Goal: Task Accomplishment & Management: Complete application form

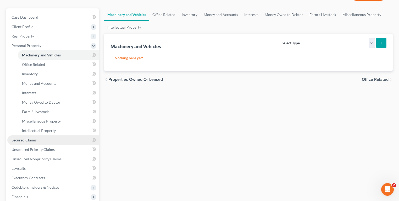
click at [32, 141] on span "Secured Claims" at bounding box center [24, 140] width 25 height 4
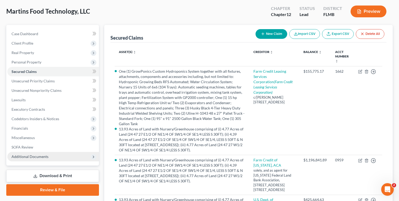
scroll to position [15, 0]
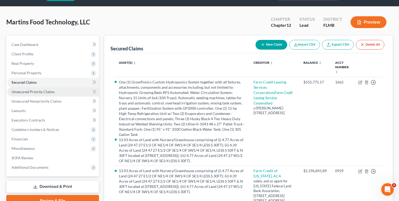
click at [47, 92] on span "Unsecured Priority Claims" at bounding box center [33, 91] width 43 height 4
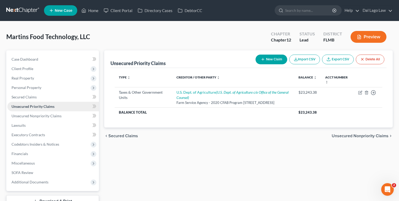
click at [47, 107] on span "Unsecured Priority Claims" at bounding box center [33, 106] width 43 height 4
click at [43, 117] on span "Unsecured Nonpriority Claims" at bounding box center [37, 115] width 50 height 4
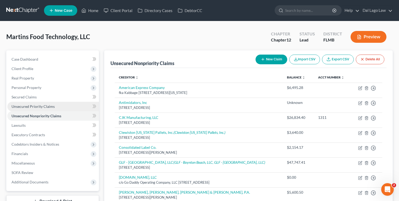
click at [46, 106] on span "Unsecured Priority Claims" at bounding box center [33, 106] width 43 height 4
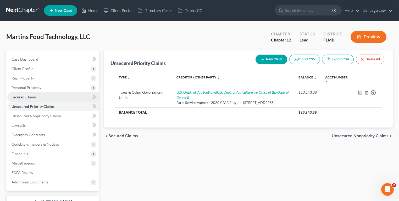
click at [46, 97] on link "Secured Claims" at bounding box center [53, 96] width 92 height 9
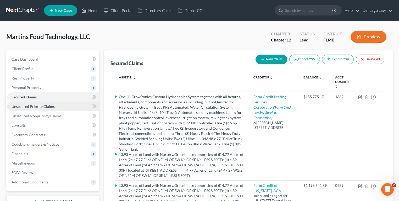
click at [45, 107] on span "Unsecured Priority Claims" at bounding box center [33, 106] width 43 height 4
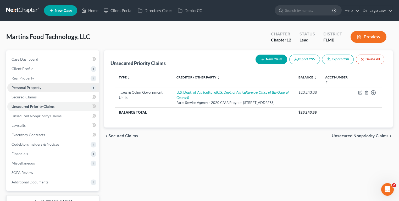
click at [41, 86] on span "Personal Property" at bounding box center [53, 87] width 92 height 9
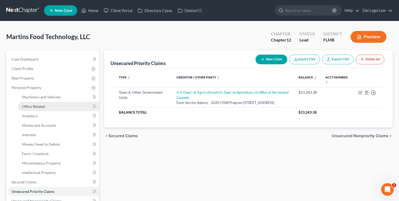
click at [43, 102] on link "Office Related" at bounding box center [58, 106] width 81 height 9
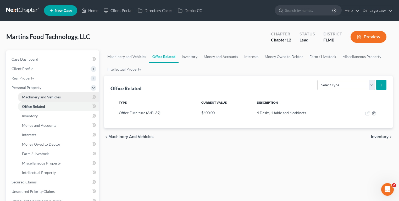
click at [44, 96] on span "Machinery and Vehicles" at bounding box center [41, 97] width 39 height 4
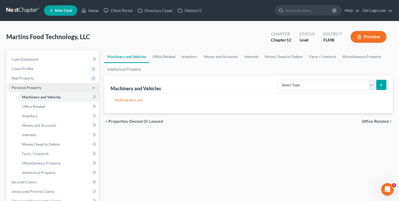
click at [47, 89] on span "Personal Property" at bounding box center [53, 87] width 92 height 9
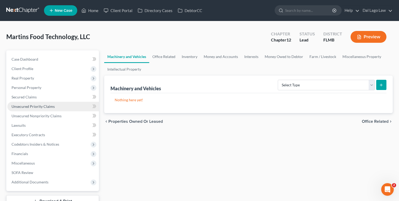
click at [46, 108] on link "Unsecured Priority Claims" at bounding box center [53, 106] width 92 height 9
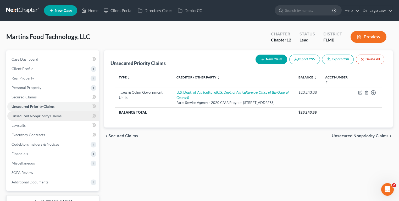
click at [46, 113] on span "Unsecured Nonpriority Claims" at bounding box center [37, 115] width 50 height 4
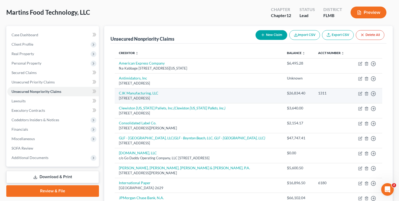
scroll to position [24, 0]
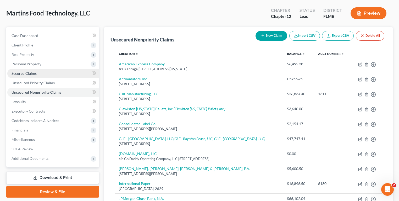
click at [47, 74] on link "Secured Claims" at bounding box center [53, 73] width 92 height 9
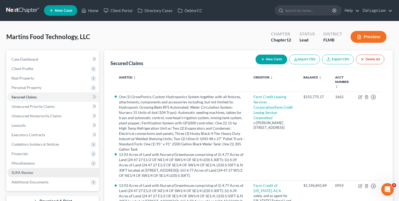
click at [36, 170] on link "SOFA Review" at bounding box center [53, 172] width 92 height 9
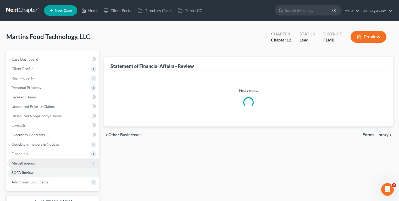
click at [36, 162] on span "Miscellaneous" at bounding box center [53, 162] width 92 height 9
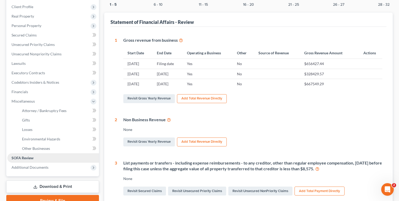
scroll to position [63, 0]
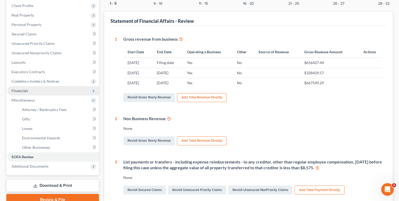
click at [26, 92] on span "Financials" at bounding box center [20, 90] width 17 height 4
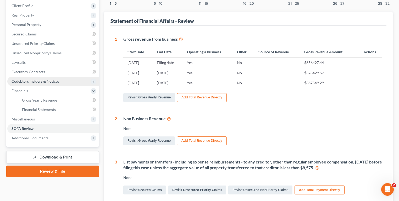
click at [45, 81] on span "Codebtors Insiders & Notices" at bounding box center [36, 81] width 48 height 4
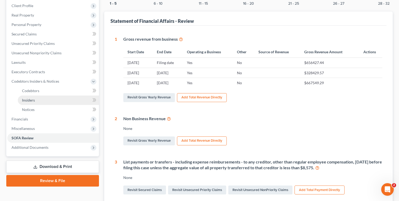
click at [45, 100] on link "Insiders" at bounding box center [58, 99] width 81 height 9
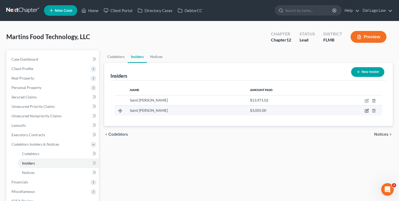
click at [367, 109] on icon "button" at bounding box center [367, 110] width 4 height 4
select select "9"
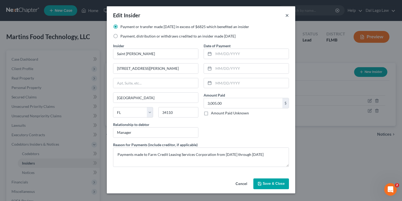
click at [287, 14] on button "×" at bounding box center [288, 15] width 4 height 6
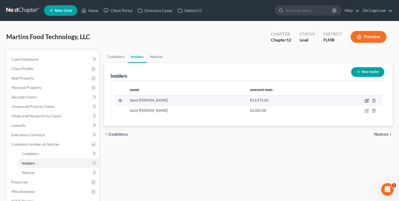
click at [369, 100] on icon "button" at bounding box center [367, 100] width 4 height 4
select select "9"
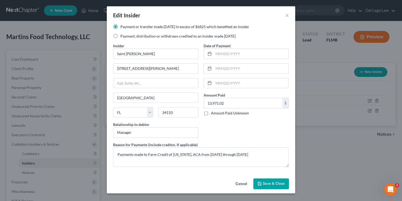
click at [285, 16] on div "Edit Insider ×" at bounding box center [201, 15] width 189 height 18
click at [286, 17] on button "×" at bounding box center [288, 15] width 4 height 6
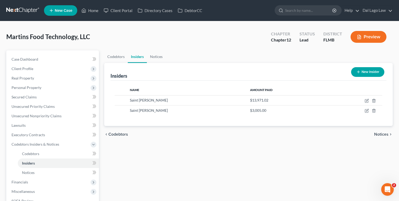
click at [371, 69] on button "New Insider" at bounding box center [367, 72] width 33 height 10
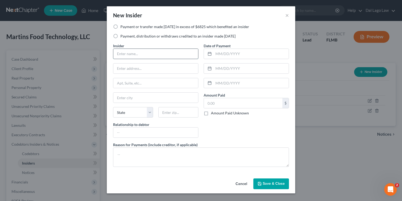
click at [120, 50] on input "text" at bounding box center [155, 54] width 85 height 10
click at [181, 31] on div "Payment or transfer made within 1 year in excess of $6825 which benefited an in…" at bounding box center [201, 33] width 181 height 19
click at [182, 34] on label "Payment, distribution or withdraws credited to an insider made within 1 year" at bounding box center [177, 36] width 115 height 5
click at [126, 34] on input "Payment, distribution or withdraws credited to an insider made within 1 year" at bounding box center [124, 35] width 3 height 3
radio input "true"
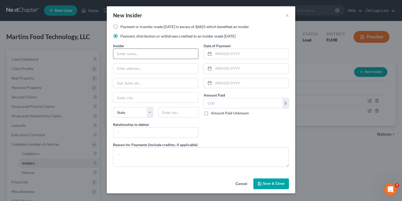
click at [172, 50] on input "text" at bounding box center [155, 54] width 85 height 10
type input "Saint Clair Martins"
type input "392 Mallory Ct"
type input "Naples"
type input "34110"
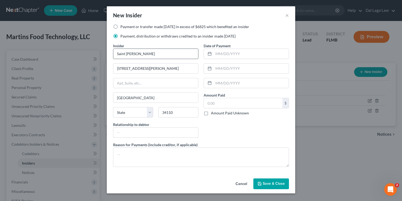
type input "Manager"
type input "3,005.00"
select select "9"
click at [133, 113] on select "State AL AK AR AZ CA CO CT DE DC FL GA GU HI ID IL IN IA KS KY LA ME MD MA MI M…" at bounding box center [133, 112] width 40 height 10
select select "9"
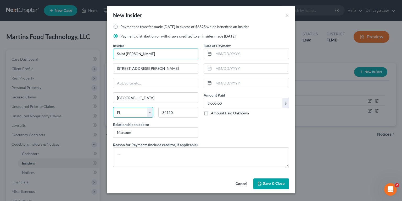
click at [113, 107] on select "State AL AK AR AZ CA CO CT DE DC FL GA GU HI ID IL IN IA KS KY LA ME MD MA MI M…" at bounding box center [133, 112] width 40 height 10
click at [237, 57] on input "text" at bounding box center [251, 54] width 75 height 10
click at [219, 144] on div "Reason for Payments (include creditor, if applicable)" at bounding box center [201, 154] width 181 height 25
click at [232, 101] on input "3,005.00" at bounding box center [243, 103] width 79 height 10
type input "69,597.29"
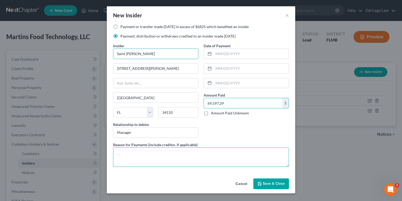
click at [176, 161] on textarea at bounding box center [201, 156] width 176 height 19
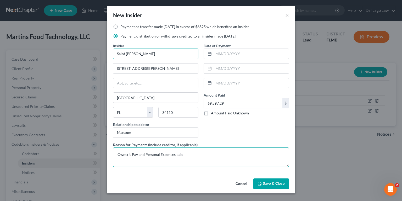
type textarea "Owner's Pay and Personal Expenses paid"
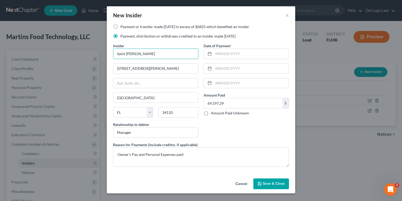
click at [267, 181] on span "Save & Close" at bounding box center [274, 183] width 22 height 4
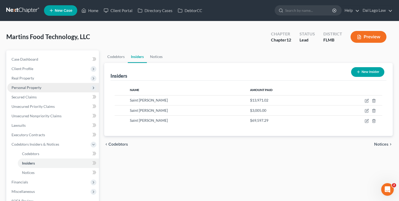
click at [30, 86] on span "Personal Property" at bounding box center [27, 87] width 30 height 4
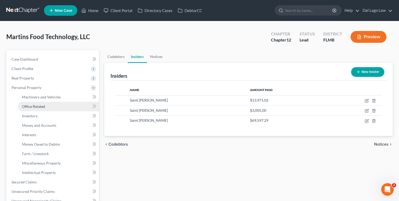
click at [46, 105] on link "Office Related" at bounding box center [58, 106] width 81 height 9
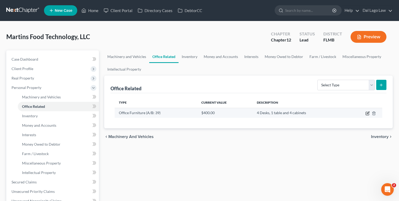
click at [369, 112] on icon "button" at bounding box center [368, 113] width 4 height 4
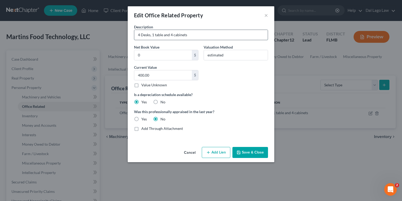
click at [156, 35] on input "4 Desks, 1 table and 4 cabinets" at bounding box center [201, 35] width 134 height 10
type input "4 Desks, 1 Table and 4 Cabinets"
click at [254, 150] on button "Save & Close" at bounding box center [251, 152] width 36 height 11
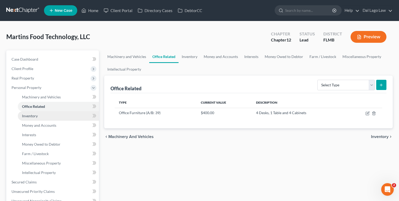
click at [30, 114] on span "Inventory" at bounding box center [30, 115] width 16 height 4
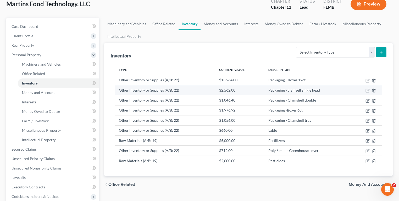
scroll to position [42, 0]
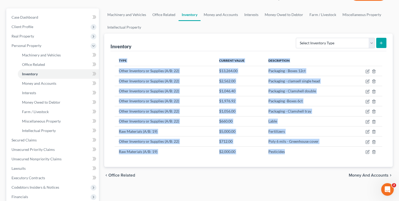
drag, startPoint x: 118, startPoint y: 58, endPoint x: 317, endPoint y: 156, distance: 221.9
click at [319, 155] on table "Type Current Value Description Other Inventory or Supplies (A/B: 22) $13,264.00…" at bounding box center [249, 105] width 268 height 101
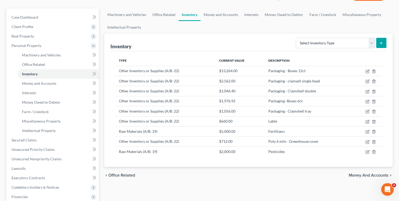
drag, startPoint x: 317, startPoint y: 156, endPoint x: 304, endPoint y: 164, distance: 15.8
click at [304, 164] on div "Type Current Value Description Other Inventory or Supplies (A/B: 22) $13,264.00…" at bounding box center [249, 109] width 276 height 116
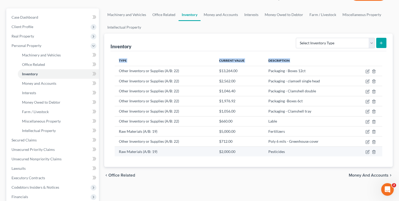
drag, startPoint x: 120, startPoint y: 70, endPoint x: 370, endPoint y: 151, distance: 262.4
click at [370, 151] on tbody "Other Inventory or Supplies (A/B: 22) $13,264.00 Packaging - Boxes 12ct Other I…" at bounding box center [249, 111] width 268 height 90
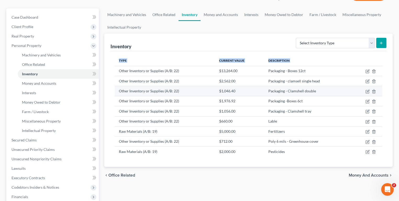
copy thead "Type Current Value Description"
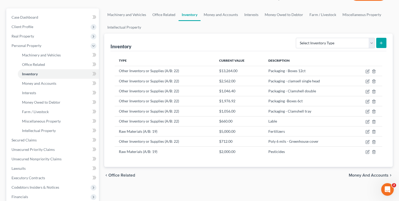
click at [217, 42] on div "Inventory Select Inventory Type Finished Goods (A/B: 21) Other Inventory or Sup…" at bounding box center [249, 43] width 276 height 18
click at [325, 46] on select "Select Inventory Type Finished Goods (A/B: 21) Other Inventory or Supplies (A/B…" at bounding box center [335, 43] width 79 height 10
click at [259, 45] on div "Inventory Select Inventory Type Finished Goods (A/B: 21) Other Inventory or Sup…" at bounding box center [249, 43] width 276 height 18
click at [43, 112] on span "Farm / Livestock" at bounding box center [35, 111] width 27 height 4
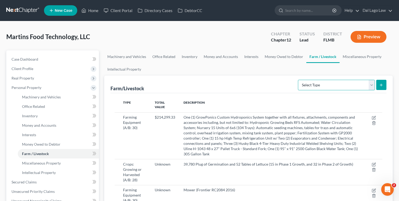
click at [326, 87] on select "Select Type Animals & Livestock (A/B: 29) Crops: Growing or Harvested (A/B: 28)…" at bounding box center [336, 85] width 77 height 10
click at [34, 116] on span "Inventory" at bounding box center [30, 115] width 16 height 4
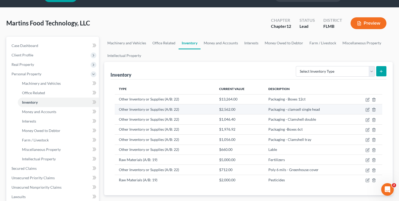
scroll to position [21, 0]
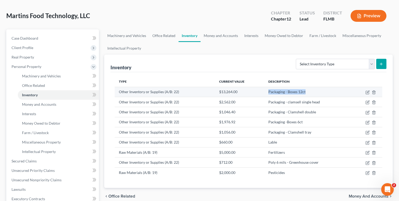
drag, startPoint x: 311, startPoint y: 93, endPoint x: 268, endPoint y: 92, distance: 43.2
click at [268, 92] on td "Packaging - Boxes 12ct" at bounding box center [307, 92] width 87 height 10
copy td "Packaging - Boxes 12ct"
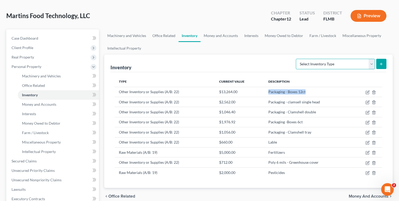
click at [325, 63] on select "Select Inventory Type Finished Goods (A/B: 21) Other Inventory or Supplies (A/B…" at bounding box center [335, 64] width 79 height 10
drag, startPoint x: 277, startPoint y: 63, endPoint x: 280, endPoint y: 62, distance: 3.1
click at [277, 63] on div "Inventory Select Inventory Type Finished Goods (A/B: 21) Other Inventory or Sup…" at bounding box center [249, 63] width 276 height 18
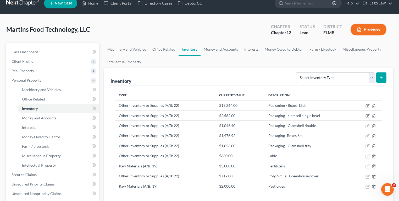
scroll to position [0, 0]
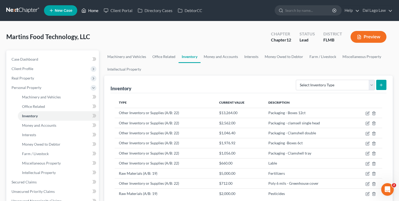
click at [99, 6] on link "Home" at bounding box center [90, 10] width 22 height 9
click at [95, 8] on link "Home" at bounding box center [90, 10] width 22 height 9
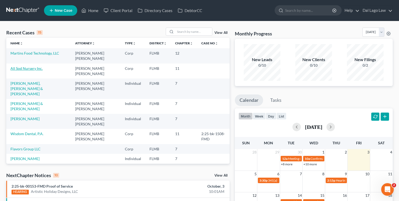
click at [28, 66] on link "All Sod Nursery Inc." at bounding box center [26, 68] width 32 height 4
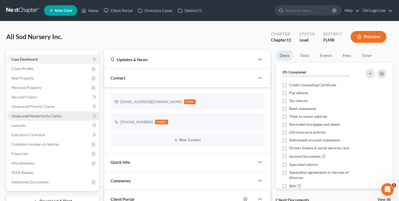
drag, startPoint x: 37, startPoint y: 86, endPoint x: 42, endPoint y: 115, distance: 30.0
click at [37, 86] on span "Personal Property" at bounding box center [27, 87] width 30 height 4
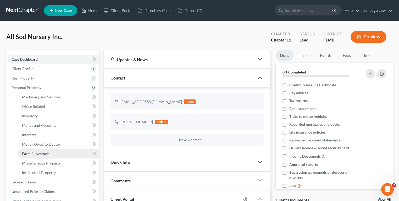
click at [39, 154] on span "Farm / Livestock" at bounding box center [35, 153] width 27 height 4
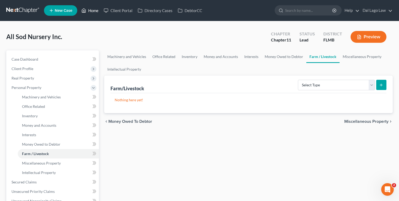
click at [90, 11] on link "Home" at bounding box center [90, 10] width 22 height 9
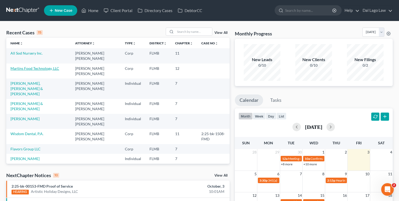
click at [18, 66] on link "Martins Food Technology, LLC" at bounding box center [34, 68] width 49 height 4
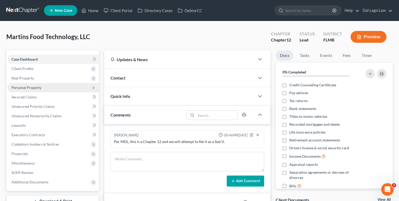
click at [31, 89] on span "Personal Property" at bounding box center [53, 87] width 92 height 9
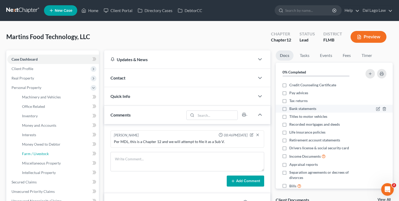
drag, startPoint x: 42, startPoint y: 155, endPoint x: 308, endPoint y: 108, distance: 270.5
click at [42, 155] on span "Farm / Livestock" at bounding box center [35, 153] width 27 height 4
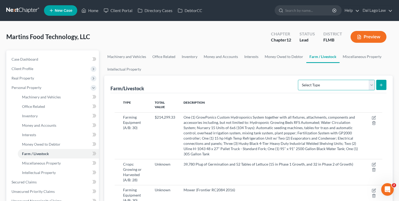
click at [331, 87] on select "Select Type Animals & Livestock (A/B: 29) Crops: Growing or Harvested (A/B: 28)…" at bounding box center [336, 85] width 77 height 10
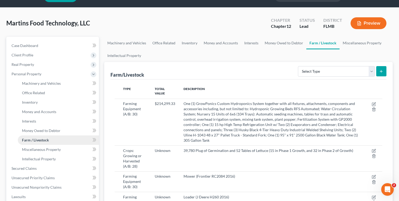
scroll to position [21, 0]
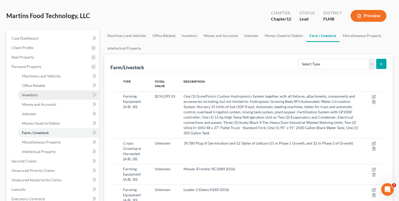
click at [38, 93] on link "Inventory" at bounding box center [58, 94] width 81 height 9
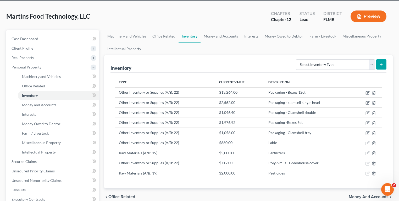
scroll to position [20, 0]
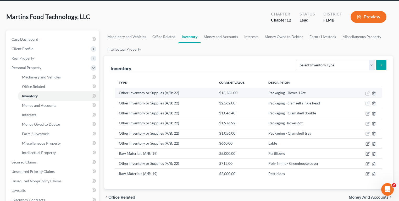
click at [368, 93] on icon "button" at bounding box center [368, 93] width 4 height 4
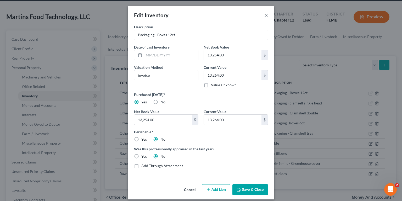
click at [265, 15] on button "×" at bounding box center [267, 15] width 4 height 6
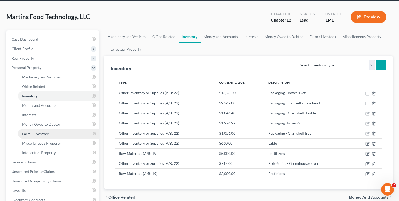
click at [44, 131] on link "Farm / Livestock" at bounding box center [58, 133] width 81 height 9
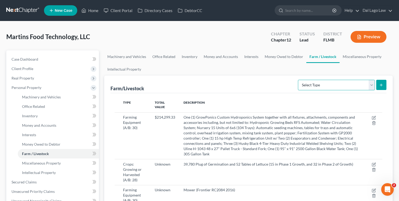
click at [355, 85] on select "Select Type Animals & Livestock (A/B: 29) Crops: Growing or Harvested (A/B: 28)…" at bounding box center [336, 85] width 77 height 10
select select "farming_supplies"
click at [299, 80] on select "Select Type Animals & Livestock (A/B: 29) Crops: Growing or Harvested (A/B: 28)…" at bounding box center [336, 85] width 77 height 10
click at [383, 83] on icon "submit" at bounding box center [381, 85] width 4 height 4
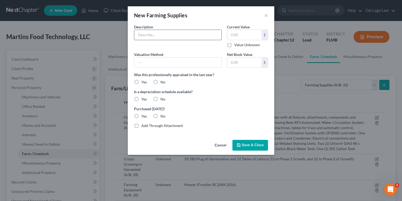
click at [162, 32] on input "text" at bounding box center [177, 35] width 87 height 10
click at [212, 93] on label "Is a depreciation schedule available?" at bounding box center [201, 92] width 134 height 6
click at [171, 34] on input "text" at bounding box center [177, 35] width 87 height 10
click at [149, 35] on input "text" at bounding box center [177, 35] width 87 height 10
drag, startPoint x: 169, startPoint y: 36, endPoint x: 209, endPoint y: 29, distance: 40.7
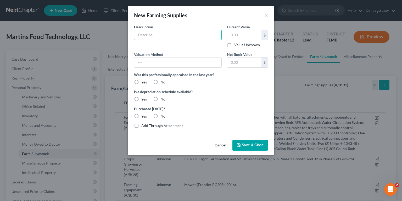
click at [169, 36] on input "text" at bounding box center [177, 35] width 87 height 10
paste input "Packaging - Boxes 12ct"
type input "Packaging - Boxes 12ct"
click at [245, 35] on input "text" at bounding box center [244, 35] width 34 height 10
type input "13,264"
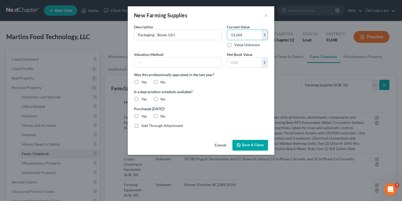
click at [161, 81] on label "No" at bounding box center [163, 81] width 5 height 5
click at [163, 81] on input "No" at bounding box center [164, 80] width 3 height 3
radio input "true"
click at [155, 103] on div "Valuation Method Net Book Value $ Was this professionally appraised in the last…" at bounding box center [200, 87] width 139 height 71
click at [161, 97] on label "No" at bounding box center [163, 98] width 5 height 5
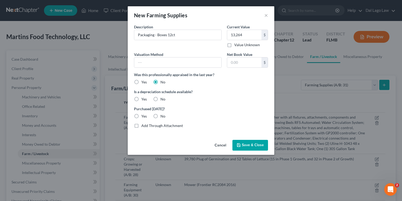
click at [163, 97] on input "No" at bounding box center [164, 97] width 3 height 3
radio input "true"
click at [161, 115] on label "No" at bounding box center [163, 115] width 5 height 5
click at [163, 115] on input "No" at bounding box center [164, 114] width 3 height 3
radio input "true"
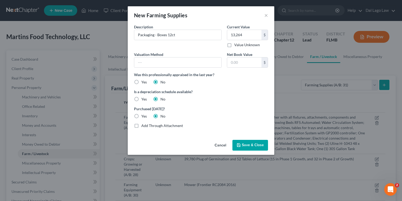
click at [242, 144] on button "Save & Close" at bounding box center [251, 145] width 36 height 11
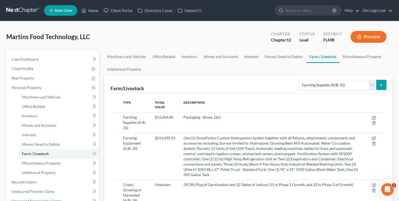
click at [381, 85] on line "submit" at bounding box center [381, 85] width 2 height 0
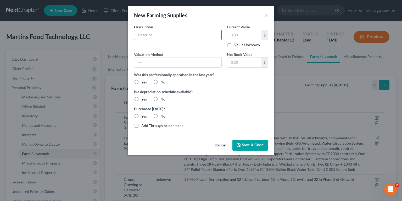
click at [175, 37] on input "text" at bounding box center [177, 35] width 87 height 10
paste input "Packaging - clamsell single head"
drag, startPoint x: 193, startPoint y: 36, endPoint x: 159, endPoint y: 36, distance: 33.3
click at [159, 36] on input "Packaging - clamsell single head" at bounding box center [177, 35] width 87 height 10
click at [171, 35] on input "Packaging - Clamsell single head" at bounding box center [177, 35] width 87 height 10
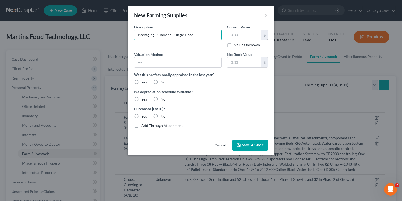
type input "Packaging - Clamshell Single Head"
click at [236, 35] on input "text" at bounding box center [244, 35] width 34 height 10
type input "2,562"
click at [161, 81] on label "No" at bounding box center [163, 81] width 5 height 5
click at [163, 81] on input "No" at bounding box center [164, 80] width 3 height 3
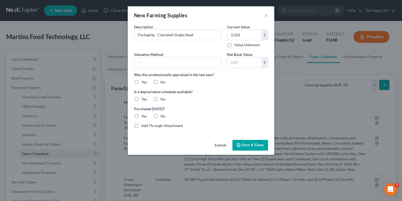
radio input "true"
click at [161, 96] on label "No" at bounding box center [163, 98] width 5 height 5
click at [163, 96] on input "No" at bounding box center [164, 97] width 3 height 3
radio input "true"
drag, startPoint x: 157, startPoint y: 118, endPoint x: 102, endPoint y: 103, distance: 57.2
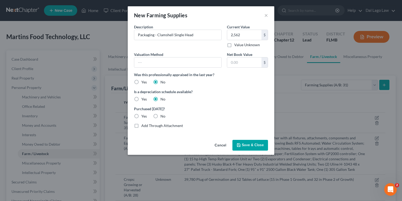
click at [161, 118] on label "No" at bounding box center [163, 115] width 5 height 5
click at [163, 117] on input "No" at bounding box center [164, 114] width 3 height 3
radio input "true"
click at [186, 60] on input "text" at bounding box center [177, 62] width 87 height 10
type input "Purchase Price"
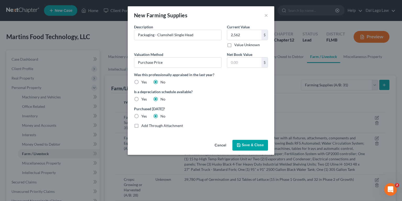
click at [246, 144] on span "Save & Close" at bounding box center [253, 145] width 22 height 4
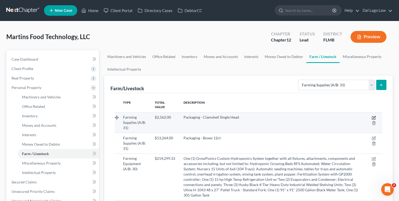
click at [375, 116] on icon "button" at bounding box center [374, 118] width 4 height 4
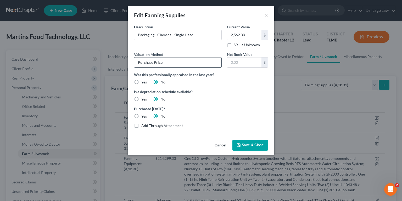
click at [174, 63] on input "Purchase Price" at bounding box center [177, 62] width 87 height 10
click at [237, 142] on button "Save & Close" at bounding box center [251, 145] width 36 height 11
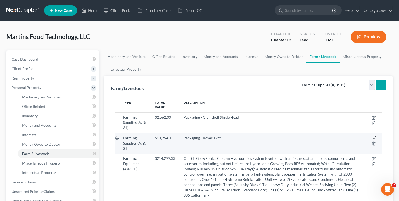
click at [373, 136] on icon "button" at bounding box center [374, 138] width 4 height 4
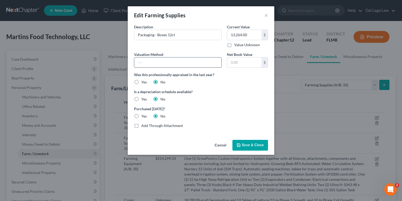
click at [164, 60] on input "text" at bounding box center [177, 62] width 87 height 10
type input "Purchase Price"
click at [250, 145] on span "Save & Close" at bounding box center [253, 145] width 22 height 4
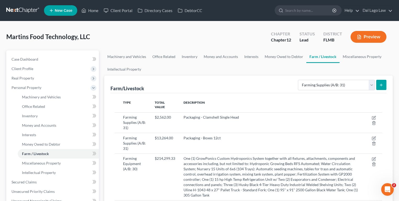
click at [385, 84] on button "submit" at bounding box center [381, 85] width 10 height 10
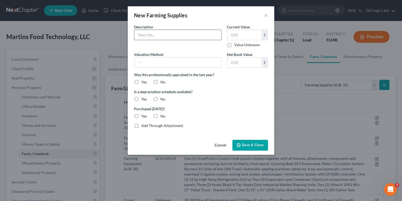
click at [167, 32] on input "text" at bounding box center [177, 35] width 87 height 10
paste input "Packaging - Clamshell double"
type input "Packaging - Clamshell double"
click at [251, 36] on input "text" at bounding box center [244, 35] width 34 height 10
type input "1,046.4"
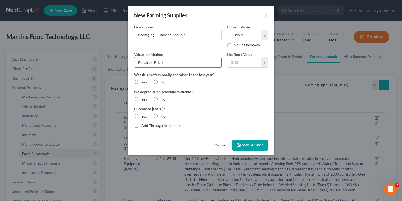
type input "Purchase Price"
click at [161, 82] on label "No" at bounding box center [163, 81] width 5 height 5
click at [163, 82] on input "No" at bounding box center [164, 80] width 3 height 3
radio input "true"
click at [161, 100] on label "No" at bounding box center [163, 98] width 5 height 5
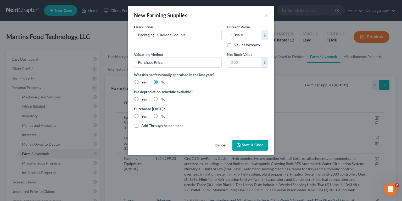
click at [163, 100] on input "No" at bounding box center [164, 97] width 3 height 3
radio input "true"
drag, startPoint x: 155, startPoint y: 115, endPoint x: 210, endPoint y: 130, distance: 56.4
click at [161, 115] on label "No" at bounding box center [163, 115] width 5 height 5
click at [163, 115] on input "No" at bounding box center [164, 114] width 3 height 3
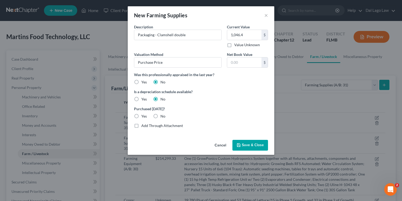
radio input "true"
click at [242, 145] on span "Save & Close" at bounding box center [253, 145] width 22 height 4
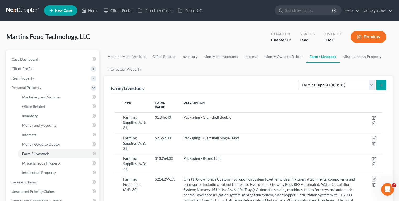
click at [362, 39] on button "Preview" at bounding box center [369, 37] width 36 height 12
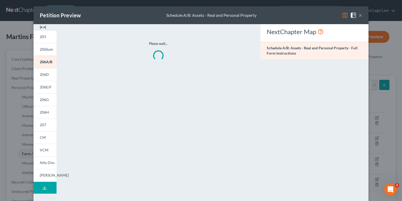
click at [359, 13] on button "×" at bounding box center [361, 15] width 4 height 6
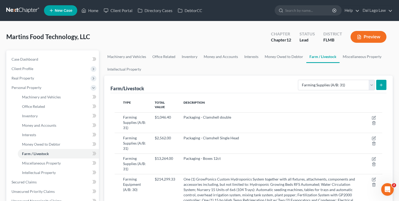
click at [383, 85] on icon "submit" at bounding box center [381, 85] width 4 height 4
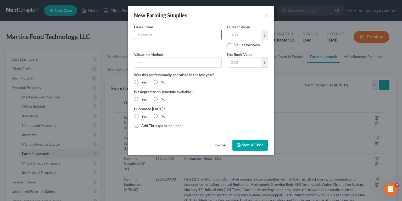
click at [164, 38] on input "text" at bounding box center [177, 35] width 87 height 10
paste input "Packaging -Boxes 6ct"
click at [240, 34] on input "text" at bounding box center [244, 35] width 34 height 10
click at [193, 35] on input "Packaging -Boxes 6ct" at bounding box center [177, 35] width 87 height 10
type input "Packaging -Boxes 6 ct"
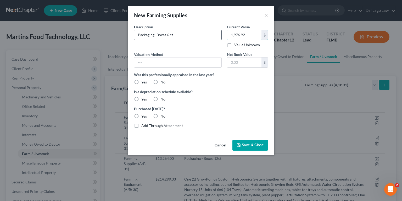
type input "1,976.92"
click at [185, 61] on input "text" at bounding box center [177, 62] width 87 height 10
click at [185, 61] on input "Purchase" at bounding box center [177, 62] width 87 height 10
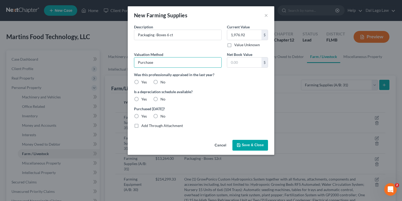
type input "Purchase Price"
click at [250, 35] on input "1,976.92" at bounding box center [244, 35] width 34 height 10
drag, startPoint x: 243, startPoint y: 61, endPoint x: 244, endPoint y: 64, distance: 2.8
click at [243, 61] on input "text" at bounding box center [244, 62] width 34 height 10
paste input "1,976.92"
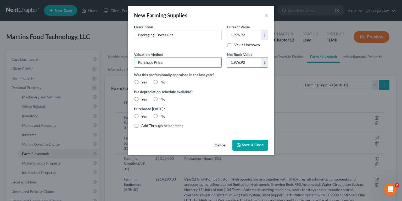
type input "1,976.92"
click at [161, 84] on label "No" at bounding box center [163, 81] width 5 height 5
click at [163, 83] on input "No" at bounding box center [164, 80] width 3 height 3
radio input "true"
click at [161, 82] on label "No" at bounding box center [163, 81] width 5 height 5
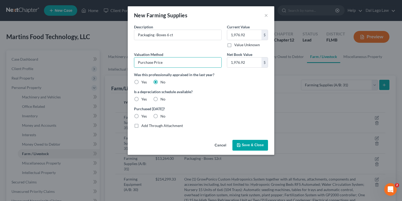
click at [163, 82] on input "No" at bounding box center [164, 80] width 3 height 3
click at [161, 100] on label "No" at bounding box center [163, 98] width 5 height 5
click at [163, 100] on input "No" at bounding box center [164, 97] width 3 height 3
radio input "true"
drag, startPoint x: 158, startPoint y: 114, endPoint x: 168, endPoint y: 120, distance: 11.6
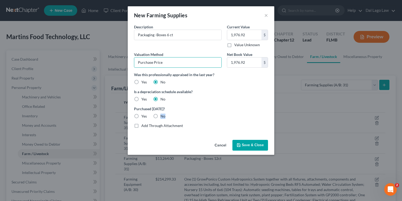
click at [161, 116] on label "No" at bounding box center [163, 115] width 5 height 5
click at [161, 115] on label "No" at bounding box center [163, 115] width 5 height 5
click at [163, 115] on input "No" at bounding box center [164, 114] width 3 height 3
radio input "true"
click at [251, 144] on span "Save & Close" at bounding box center [253, 145] width 22 height 4
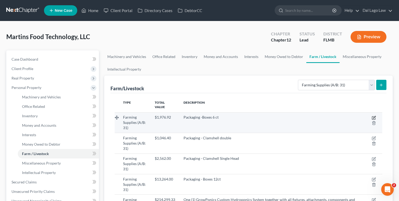
click at [374, 116] on icon "button" at bounding box center [374, 118] width 4 height 4
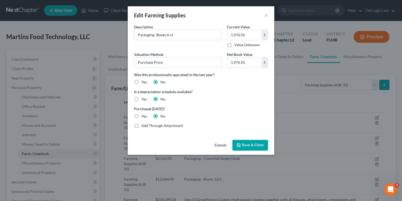
click at [218, 146] on button "Cancel" at bounding box center [221, 145] width 20 height 10
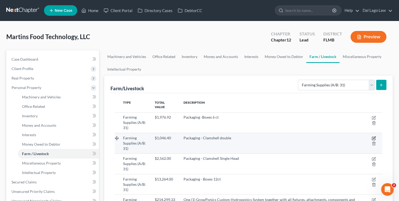
click at [373, 136] on icon "button" at bounding box center [374, 138] width 4 height 4
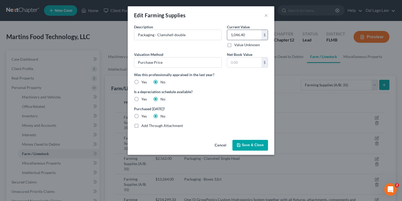
click at [248, 34] on input "1,046.40" at bounding box center [244, 35] width 34 height 10
click at [244, 59] on input "text" at bounding box center [244, 62] width 34 height 10
paste input "1,046.40"
type input "1,046.40"
drag, startPoint x: 242, startPoint y: 142, endPoint x: 245, endPoint y: 143, distance: 4.0
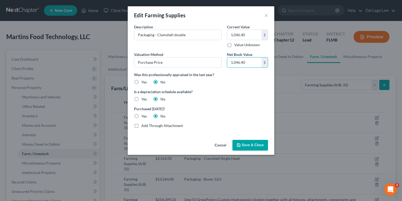
click at [242, 141] on button "Save & Close" at bounding box center [251, 145] width 36 height 11
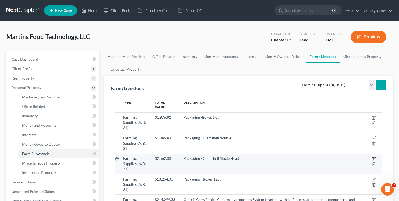
click at [375, 157] on icon "button" at bounding box center [374, 159] width 4 height 4
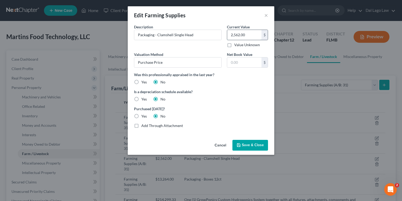
click at [239, 32] on input "2,562.00" at bounding box center [244, 35] width 34 height 10
click at [247, 63] on input "text" at bounding box center [244, 62] width 34 height 10
paste input "2,562.00"
type input "2,562.00"
click at [242, 143] on button "Save & Close" at bounding box center [251, 145] width 36 height 11
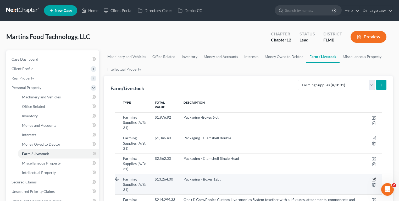
click at [373, 177] on icon "button" at bounding box center [374, 179] width 4 height 4
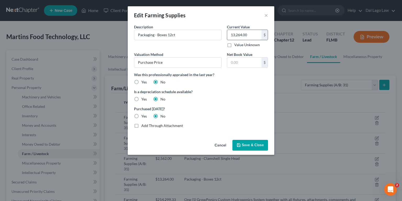
click at [251, 39] on input "13,264.00" at bounding box center [244, 35] width 34 height 10
click at [241, 64] on input "text" at bounding box center [244, 62] width 34 height 10
paste input "13,264.00"
type input "13,264.00"
click at [256, 146] on span "Save & Close" at bounding box center [253, 145] width 22 height 4
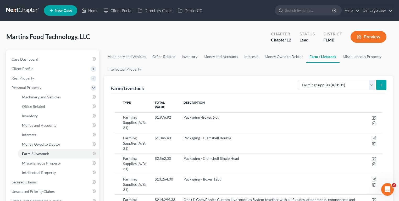
click at [382, 86] on icon "submit" at bounding box center [381, 85] width 4 height 4
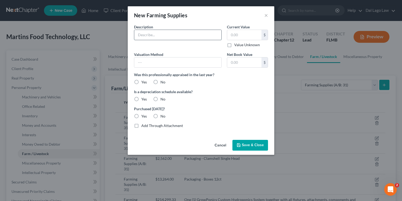
click at [168, 39] on input "text" at bounding box center [177, 35] width 87 height 10
paste input "Packaging - Clamshell tray"
click at [173, 34] on input "Packaging - Clamshell tray" at bounding box center [177, 35] width 87 height 10
type input "Packaging - Clamshell Tray"
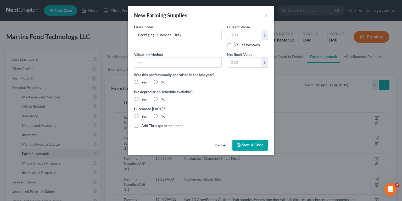
click at [243, 36] on input "text" at bounding box center [244, 35] width 34 height 10
paste input "1,056.00"
type input "1,056.00"
click at [245, 62] on input "text" at bounding box center [244, 62] width 34 height 10
paste input "1,056.00"
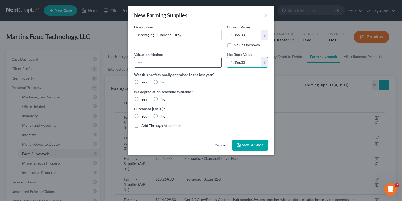
type input "1,056.00"
click at [172, 62] on input "text" at bounding box center [177, 62] width 87 height 10
type input "Purchase Price"
drag, startPoint x: 156, startPoint y: 80, endPoint x: 159, endPoint y: 90, distance: 10.8
click at [161, 80] on label "No" at bounding box center [163, 81] width 5 height 5
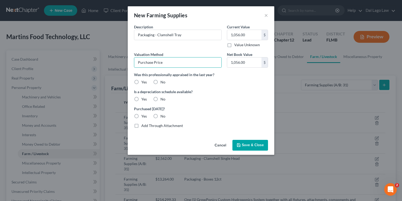
click at [163, 80] on input "No" at bounding box center [164, 80] width 3 height 3
radio input "true"
click at [161, 97] on label "No" at bounding box center [163, 98] width 5 height 5
click at [163, 97] on input "No" at bounding box center [164, 97] width 3 height 3
radio input "true"
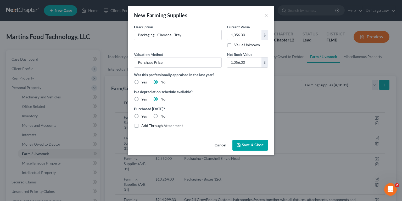
click at [161, 116] on label "No" at bounding box center [163, 115] width 5 height 5
click at [163, 116] on input "No" at bounding box center [164, 114] width 3 height 3
radio input "true"
click at [235, 144] on button "Save & Close" at bounding box center [251, 145] width 36 height 11
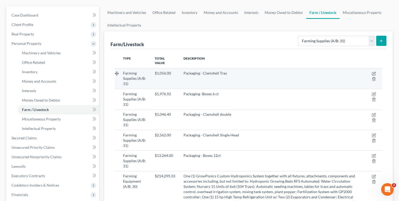
scroll to position [63, 0]
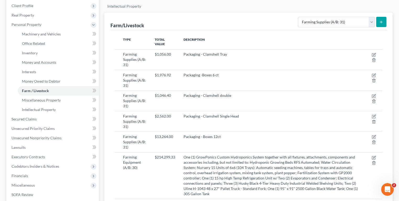
click at [381, 26] on button "submit" at bounding box center [381, 22] width 10 height 10
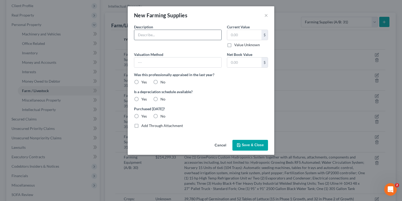
click at [165, 37] on input "text" at bounding box center [177, 35] width 87 height 10
paste input "Lable"
type input "Lable"
click at [240, 35] on input "text" at bounding box center [244, 35] width 34 height 10
click at [256, 36] on input "text" at bounding box center [244, 35] width 34 height 10
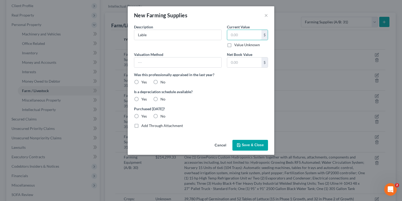
paste input "660.00"
type input "660.00"
click at [241, 65] on input "text" at bounding box center [244, 62] width 34 height 10
paste input "660.00"
type input "660.00"
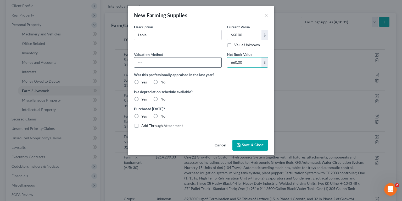
click at [162, 58] on input "text" at bounding box center [177, 62] width 87 height 10
type input "Purchase Price"
click at [161, 83] on label "No" at bounding box center [163, 81] width 5 height 5
click at [163, 83] on input "No" at bounding box center [164, 80] width 3 height 3
radio input "true"
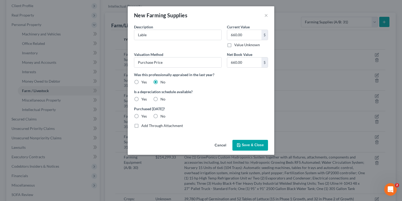
click at [161, 101] on label "No" at bounding box center [163, 98] width 5 height 5
click at [163, 100] on input "No" at bounding box center [164, 97] width 3 height 3
radio input "true"
click at [161, 114] on label "No" at bounding box center [163, 115] width 5 height 5
click at [163, 114] on input "No" at bounding box center [164, 114] width 3 height 3
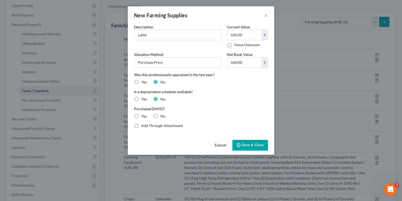
radio input "true"
click at [244, 146] on span "Save & Close" at bounding box center [253, 145] width 22 height 4
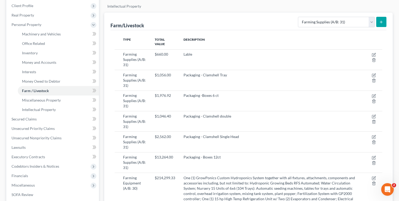
click at [385, 22] on button "submit" at bounding box center [381, 22] width 10 height 10
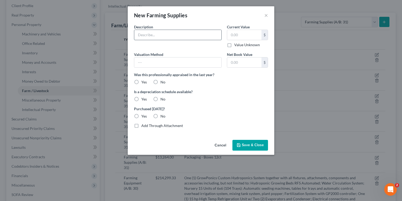
click at [179, 30] on input "text" at bounding box center [177, 35] width 87 height 10
paste input "Fertilizers"
type input "Fertilizers"
click at [224, 33] on div "Value Current Value $ Value Unknown Balance Undetermined $ Value Unknown" at bounding box center [247, 35] width 46 height 23
click at [233, 33] on input "text" at bounding box center [244, 35] width 34 height 10
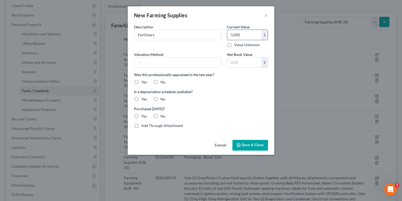
type input "5,000"
click at [166, 66] on input "text" at bounding box center [177, 62] width 87 height 10
type input "Purchase Price"
click at [240, 59] on input "660.00" at bounding box center [244, 62] width 34 height 10
type input "5,000"
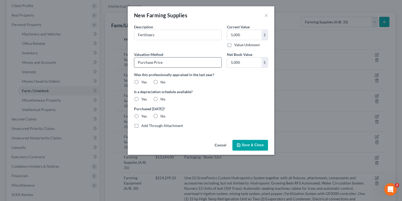
click at [171, 64] on input "Purchase Price" at bounding box center [177, 62] width 87 height 10
click at [161, 79] on label "No" at bounding box center [163, 81] width 5 height 5
click at [163, 79] on input "No" at bounding box center [164, 80] width 3 height 3
radio input "true"
click at [161, 102] on label "No" at bounding box center [163, 98] width 5 height 5
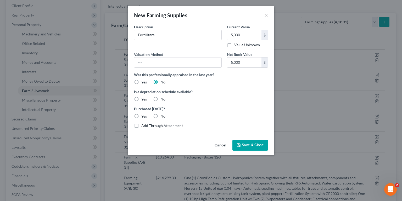
click at [163, 100] on input "No" at bounding box center [164, 97] width 3 height 3
radio input "true"
click at [160, 118] on div "Valuation Method Net Book Value 5,000 $ Was this professionally appraised in th…" at bounding box center [200, 87] width 139 height 71
click at [161, 115] on label "No" at bounding box center [163, 115] width 5 height 5
click at [163, 115] on input "No" at bounding box center [164, 114] width 3 height 3
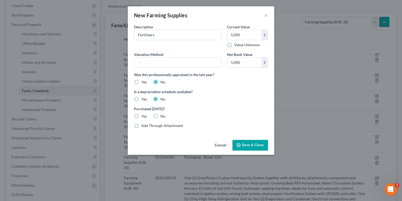
radio input "true"
click at [242, 145] on span "Save & Close" at bounding box center [253, 145] width 22 height 4
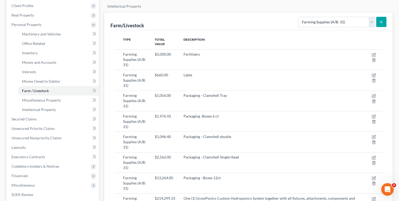
click at [383, 21] on icon "submit" at bounding box center [381, 22] width 4 height 4
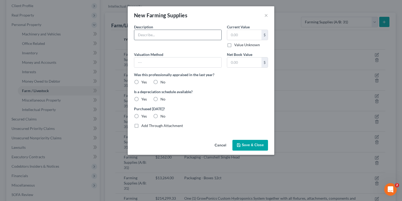
click at [155, 36] on input "text" at bounding box center [177, 35] width 87 height 10
paste input "Poly 6 mils - Greenhouse cover"
drag, startPoint x: 143, startPoint y: 35, endPoint x: 107, endPoint y: 31, distance: 36.1
click at [116, 33] on div "New Farming Supplies × Common Asset Select Description * Poly 6 mils - Greenhou…" at bounding box center [201, 100] width 402 height 201
type input "Poly 6 Mils - Greenhouse Cover"
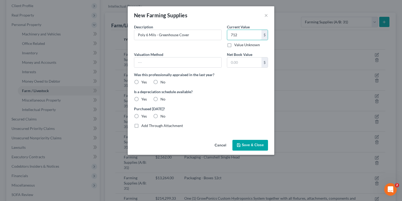
type input "712"
click at [162, 64] on input "text" at bounding box center [177, 62] width 87 height 10
drag, startPoint x: 171, startPoint y: 65, endPoint x: 31, endPoint y: 38, distance: 143.0
click at [94, 43] on div "New Farming Supplies × Common Asset Select Description * Poly 6 Mils - Greenhou…" at bounding box center [201, 100] width 402 height 201
type input "Purchase Price"
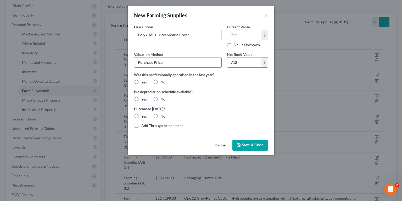
type input "712"
click at [155, 77] on div "Was this professionally appraised in the last year? Yes No" at bounding box center [200, 78] width 139 height 13
click at [161, 83] on label "No" at bounding box center [163, 81] width 5 height 5
click at [163, 83] on input "No" at bounding box center [164, 80] width 3 height 3
radio input "true"
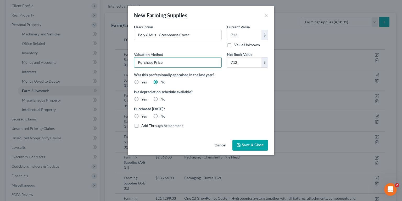
click at [161, 98] on label "No" at bounding box center [163, 98] width 5 height 5
click at [163, 98] on input "No" at bounding box center [164, 97] width 3 height 3
radio input "true"
click at [161, 113] on label "No" at bounding box center [163, 115] width 5 height 5
click at [163, 113] on input "No" at bounding box center [164, 114] width 3 height 3
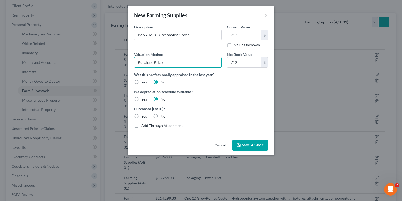
radio input "true"
click at [253, 144] on span "Save & Close" at bounding box center [253, 145] width 22 height 4
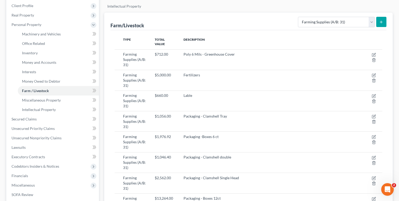
click at [377, 21] on button "submit" at bounding box center [381, 22] width 10 height 10
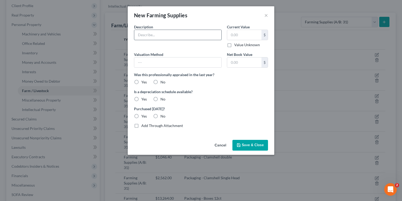
click at [157, 39] on input "text" at bounding box center [177, 35] width 87 height 10
paste input "Pesticides"
type input "Pesticides"
type input "2,000"
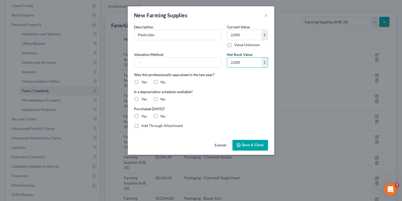
drag, startPoint x: 169, startPoint y: 79, endPoint x: 163, endPoint y: 79, distance: 6.0
click at [169, 79] on div "Was this professionally appraised in the last year? Yes No" at bounding box center [200, 78] width 139 height 13
click at [161, 80] on label "No" at bounding box center [163, 81] width 5 height 5
click at [163, 80] on input "No" at bounding box center [164, 80] width 3 height 3
radio input "true"
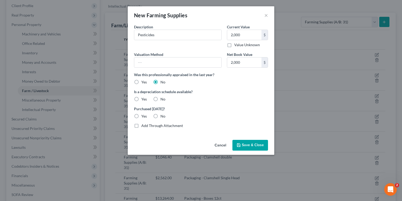
drag, startPoint x: 155, startPoint y: 98, endPoint x: 155, endPoint y: 106, distance: 7.3
click at [161, 99] on label "No" at bounding box center [163, 98] width 5 height 5
click at [163, 99] on input "No" at bounding box center [164, 97] width 3 height 3
radio input "true"
click at [161, 116] on label "No" at bounding box center [163, 115] width 5 height 5
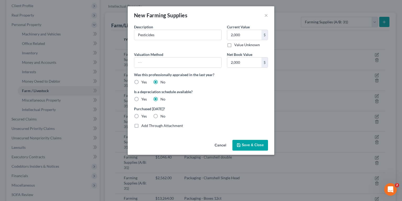
click at [163, 116] on input "No" at bounding box center [164, 114] width 3 height 3
radio input "true"
click at [241, 140] on button "Save & Close" at bounding box center [251, 145] width 36 height 11
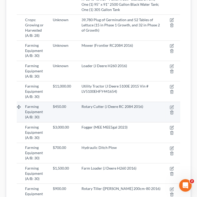
scroll to position [189, 0]
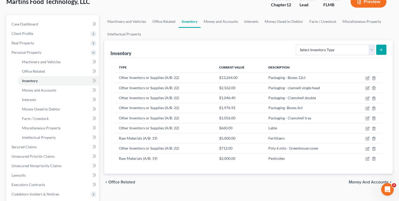
scroll to position [42, 0]
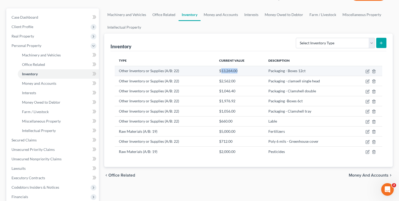
drag, startPoint x: 238, startPoint y: 69, endPoint x: 222, endPoint y: 71, distance: 16.3
click at [222, 71] on td "$13,264.00" at bounding box center [239, 71] width 49 height 10
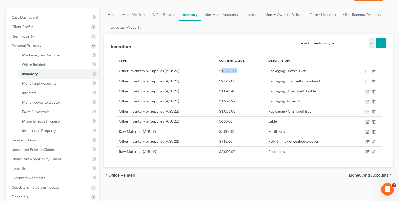
copy td "13,264.00"
click at [294, 80] on td "Packaging - clamsell single head" at bounding box center [307, 81] width 87 height 10
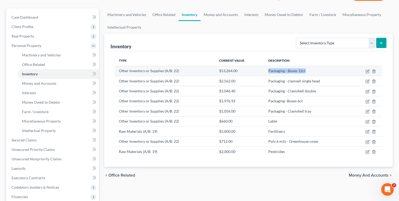
drag, startPoint x: 310, startPoint y: 70, endPoint x: 267, endPoint y: 70, distance: 42.7
click at [267, 70] on td "Packaging - Boxes 12ct" at bounding box center [307, 71] width 87 height 10
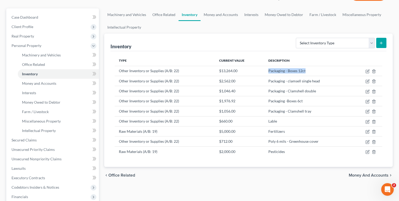
copy td "Packaging - Boxes 12ct"
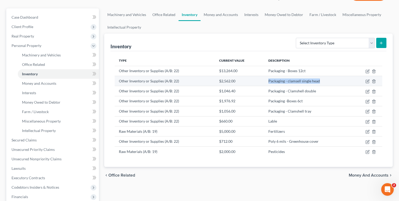
drag, startPoint x: 270, startPoint y: 79, endPoint x: 338, endPoint y: 83, distance: 69.0
click at [338, 83] on td "Packaging - clamsell single head" at bounding box center [307, 81] width 87 height 10
copy td "Packaging - clamsell single head"
click at [368, 82] on icon "button" at bounding box center [368, 81] width 4 height 4
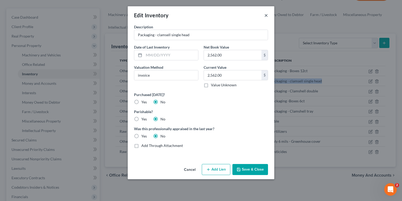
click at [267, 15] on button "×" at bounding box center [267, 15] width 4 height 6
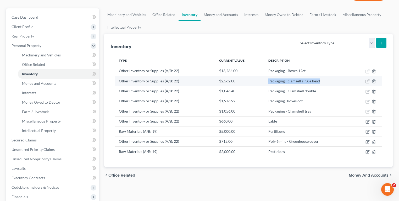
click at [366, 80] on icon "button" at bounding box center [368, 81] width 4 height 4
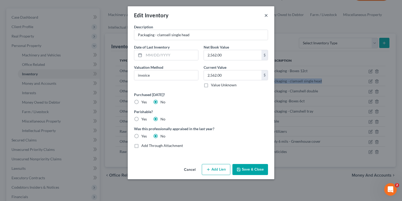
click at [265, 17] on button "×" at bounding box center [267, 15] width 4 height 6
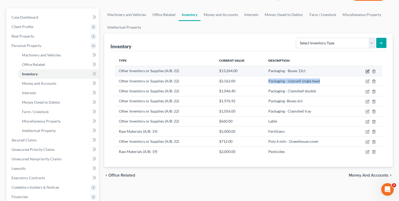
click at [366, 70] on icon "button" at bounding box center [368, 71] width 4 height 4
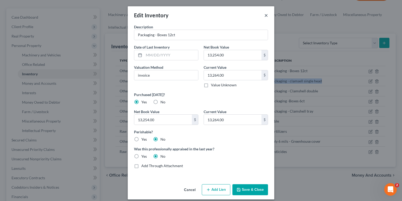
click at [265, 15] on button "×" at bounding box center [267, 15] width 4 height 6
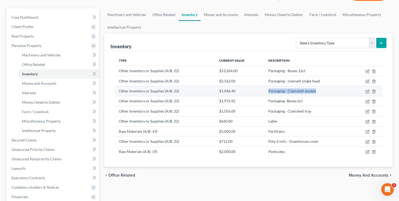
drag, startPoint x: 322, startPoint y: 91, endPoint x: 268, endPoint y: 92, distance: 53.7
click at [268, 92] on td "Packaging - Clamshell double" at bounding box center [307, 91] width 87 height 10
copy td "Packaging - Clamshell double"
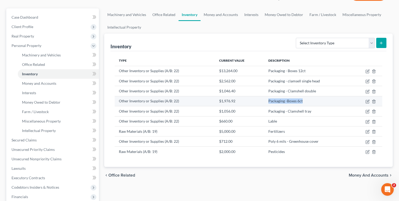
drag, startPoint x: 281, startPoint y: 97, endPoint x: 267, endPoint y: 97, distance: 13.9
click at [267, 97] on td "Packaging -Boxes 6ct" at bounding box center [307, 101] width 87 height 10
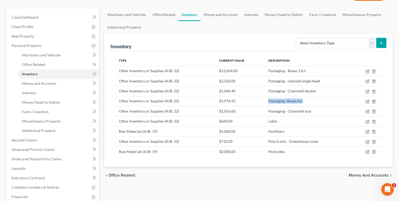
copy td "Packaging -Boxes 6ct"
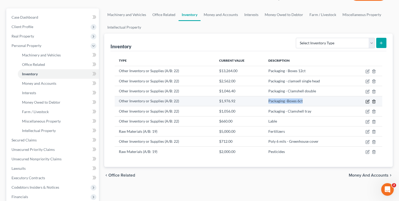
drag, startPoint x: 367, startPoint y: 100, endPoint x: 373, endPoint y: 100, distance: 6.0
click at [367, 100] on icon "button" at bounding box center [368, 101] width 4 height 4
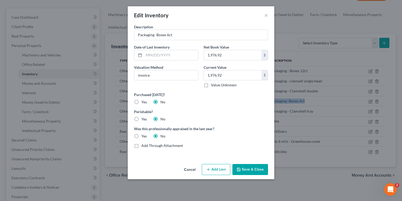
click at [191, 170] on button "Cancel" at bounding box center [190, 169] width 20 height 10
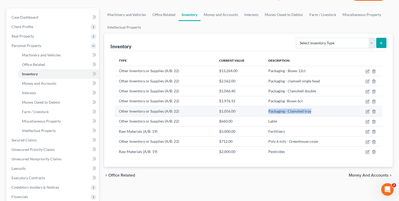
drag, startPoint x: 316, startPoint y: 110, endPoint x: 269, endPoint y: 112, distance: 47.2
click at [269, 112] on td "Packaging - Clamshell tray" at bounding box center [307, 111] width 87 height 10
copy td "Packaging - Clamshell tray"
drag, startPoint x: 243, startPoint y: 109, endPoint x: 222, endPoint y: 110, distance: 21.0
click at [222, 110] on td "$1,056.00" at bounding box center [239, 111] width 49 height 10
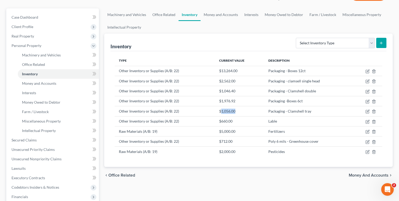
copy td "1,056.00"
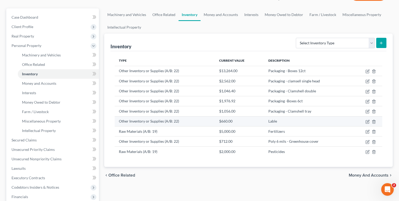
click at [275, 121] on td "Lable" at bounding box center [307, 121] width 87 height 10
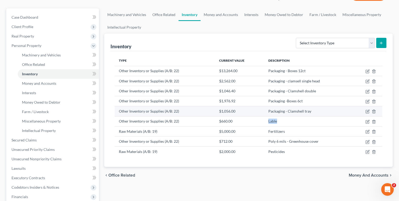
copy td "Lable"
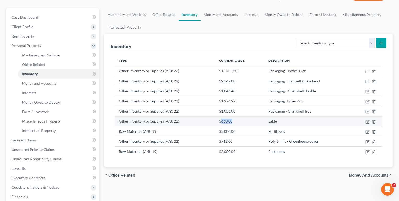
drag, startPoint x: 228, startPoint y: 121, endPoint x: 222, endPoint y: 121, distance: 6.8
click at [222, 121] on td "$660.00" at bounding box center [239, 121] width 49 height 10
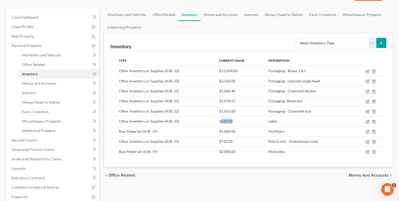
copy td "660.00"
click at [277, 131] on td "Fertilizers" at bounding box center [307, 131] width 87 height 10
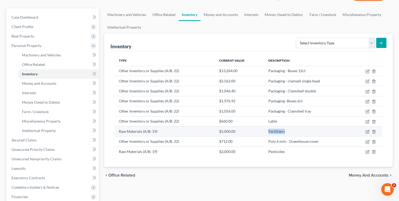
click at [277, 131] on td "Fertilizers" at bounding box center [307, 131] width 87 height 10
copy td "Fertilizers"
click at [367, 129] on icon "button" at bounding box center [368, 131] width 4 height 4
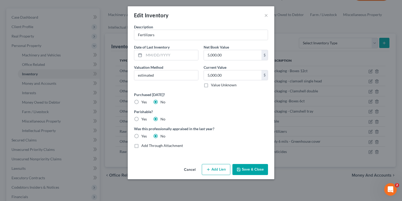
click at [268, 15] on div "Edit Inventory ×" at bounding box center [201, 15] width 147 height 18
click at [266, 14] on button "×" at bounding box center [267, 15] width 4 height 6
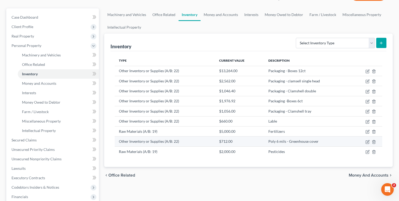
click at [299, 141] on td "Poly 6 mils - Greenhouse cover" at bounding box center [307, 141] width 87 height 10
drag, startPoint x: 288, startPoint y: 136, endPoint x: 260, endPoint y: 136, distance: 28.6
click at [260, 136] on tr "Other Inventory or Supplies (A/B: 22) $712.00 Poly 6 mils - Greenhouse cover" at bounding box center [249, 141] width 268 height 10
click at [368, 140] on icon "button" at bounding box center [368, 142] width 4 height 4
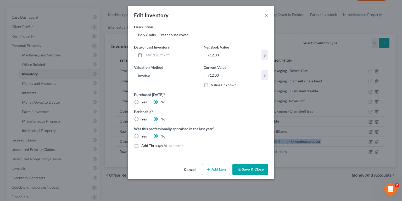
click at [266, 15] on button "×" at bounding box center [267, 15] width 4 height 6
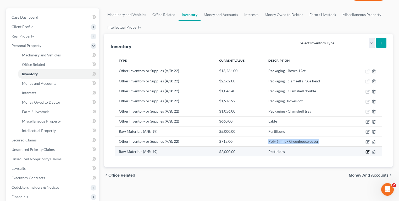
click at [367, 150] on icon "button" at bounding box center [368, 152] width 4 height 4
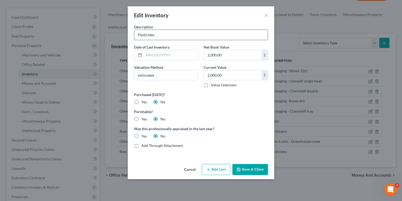
click at [153, 35] on input "Pesticides" at bounding box center [201, 35] width 134 height 10
click at [188, 167] on button "Cancel" at bounding box center [190, 169] width 20 height 10
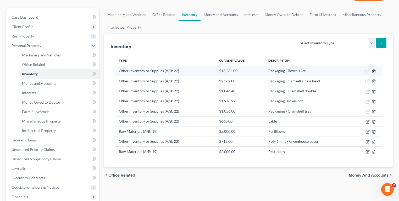
click at [372, 70] on icon "button" at bounding box center [374, 71] width 4 height 4
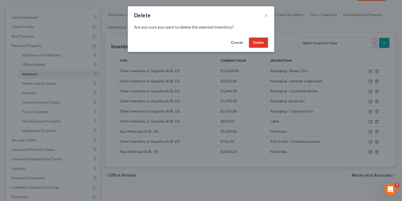
click at [256, 44] on button "Delete" at bounding box center [258, 42] width 19 height 10
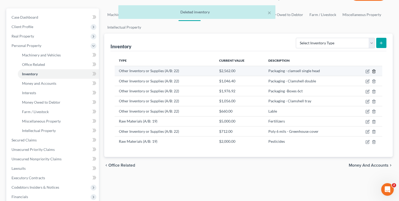
click at [374, 70] on icon "button" at bounding box center [374, 71] width 4 height 4
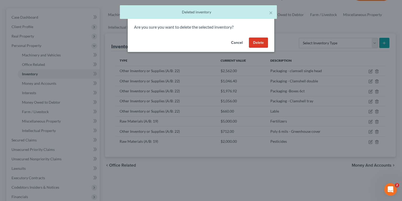
click at [252, 39] on button "Delete" at bounding box center [258, 42] width 19 height 10
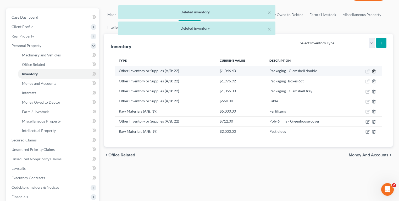
click at [376, 70] on td at bounding box center [367, 71] width 31 height 10
click at [373, 70] on icon "button" at bounding box center [374, 71] width 4 height 4
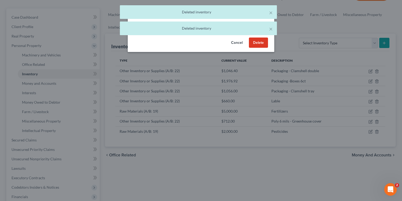
click at [259, 39] on button "Delete" at bounding box center [258, 42] width 19 height 10
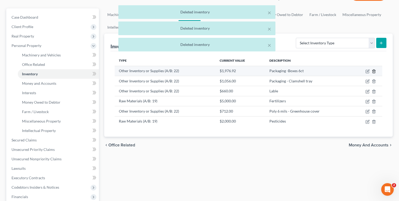
click at [375, 70] on icon "button" at bounding box center [374, 70] width 2 height 3
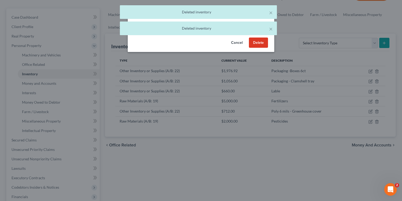
click at [259, 44] on button "Delete" at bounding box center [258, 42] width 19 height 10
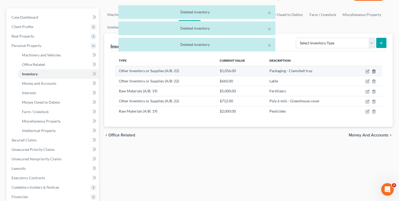
click at [374, 71] on line "button" at bounding box center [374, 71] width 0 height 1
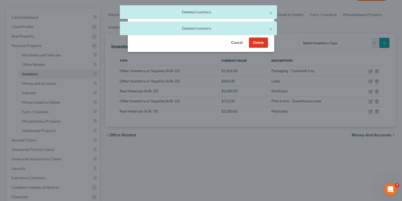
click at [260, 43] on button "Delete" at bounding box center [258, 42] width 19 height 10
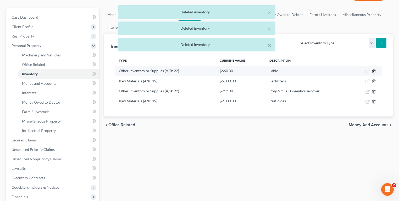
click at [375, 71] on icon "button" at bounding box center [374, 71] width 4 height 4
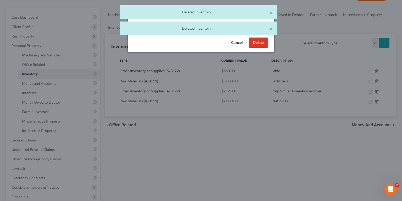
click at [261, 44] on button "Delete" at bounding box center [258, 42] width 19 height 10
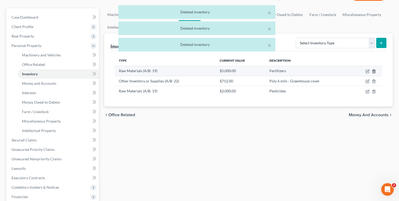
click at [375, 70] on icon "button" at bounding box center [374, 70] width 2 height 3
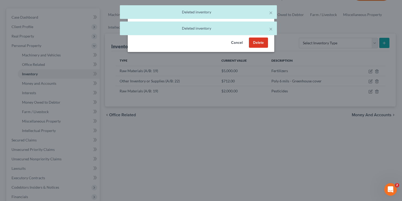
click at [254, 45] on button "Delete" at bounding box center [258, 42] width 19 height 10
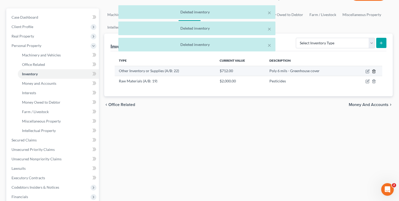
click at [372, 69] on icon "button" at bounding box center [374, 71] width 4 height 4
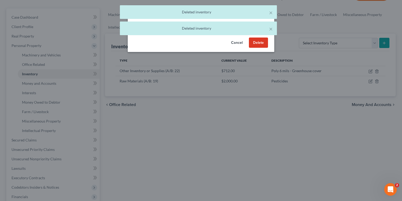
click at [256, 43] on button "Delete" at bounding box center [258, 42] width 19 height 10
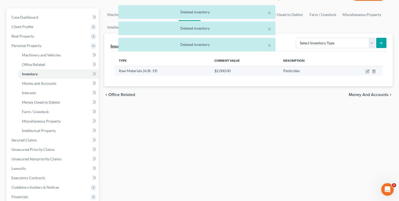
click at [375, 73] on td at bounding box center [361, 71] width 43 height 10
click at [373, 71] on icon "button" at bounding box center [374, 70] width 2 height 3
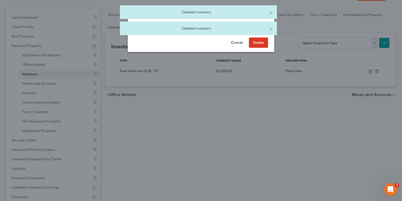
click at [259, 47] on button "Delete" at bounding box center [258, 42] width 19 height 10
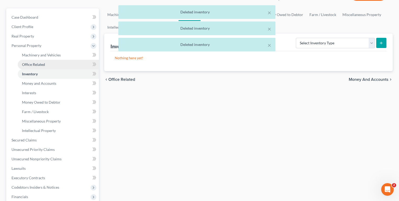
click at [34, 60] on link "Office Related" at bounding box center [58, 64] width 81 height 9
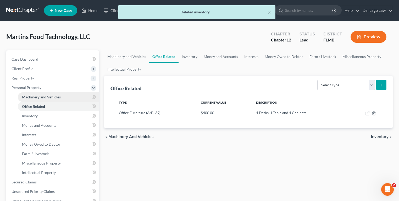
click at [41, 100] on link "Machinery and Vehicles" at bounding box center [58, 96] width 81 height 9
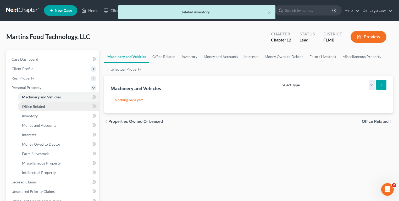
click at [42, 107] on span "Office Related" at bounding box center [33, 106] width 23 height 4
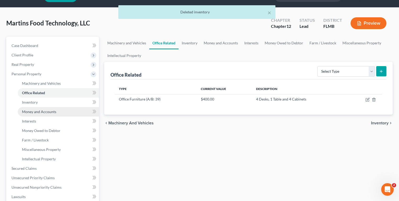
scroll to position [21, 0]
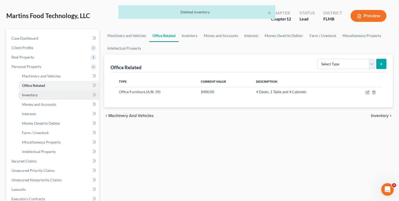
click at [48, 96] on link "Inventory" at bounding box center [58, 94] width 81 height 9
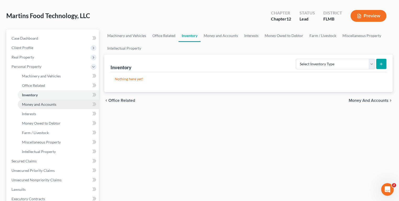
click at [50, 102] on span "Money and Accounts" at bounding box center [39, 104] width 34 height 4
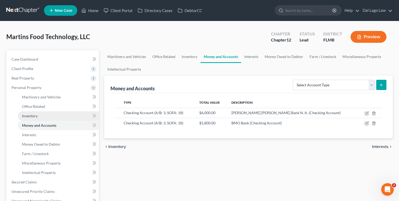
scroll to position [21, 0]
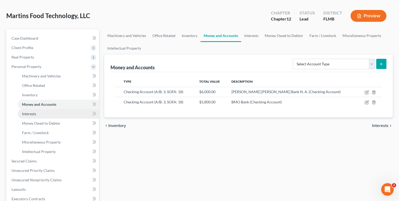
click at [57, 112] on link "Interests" at bounding box center [58, 113] width 81 height 9
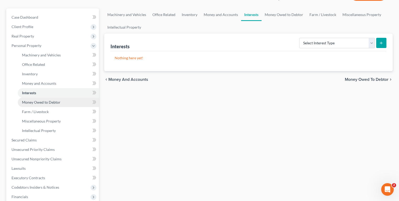
click at [52, 101] on span "Money Owed to Debtor" at bounding box center [41, 102] width 39 height 4
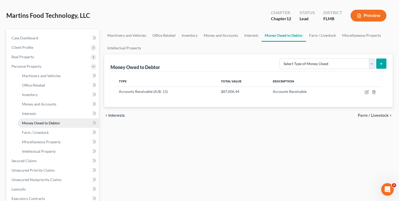
scroll to position [42, 0]
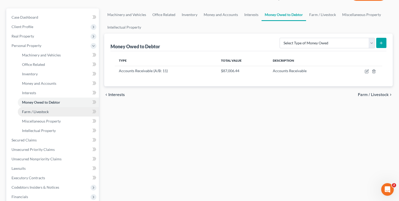
click at [51, 113] on link "Farm / Livestock" at bounding box center [58, 111] width 81 height 9
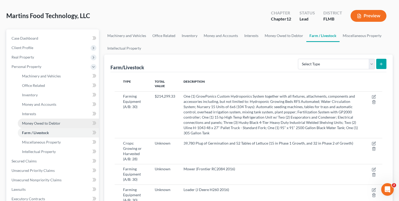
click at [43, 124] on span "Money Owed to Debtor" at bounding box center [41, 123] width 39 height 4
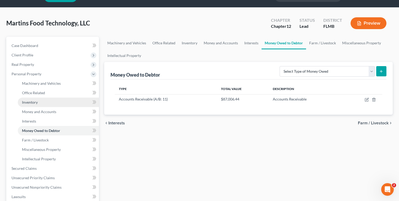
scroll to position [21, 0]
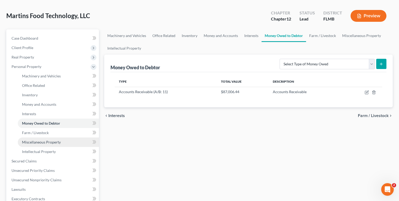
click at [46, 139] on link "Miscellaneous Property" at bounding box center [58, 141] width 81 height 9
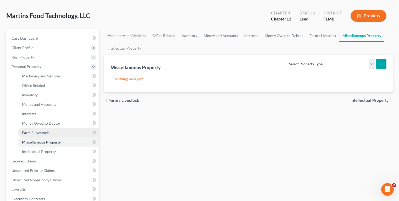
click at [49, 133] on link "Farm / Livestock" at bounding box center [58, 132] width 81 height 9
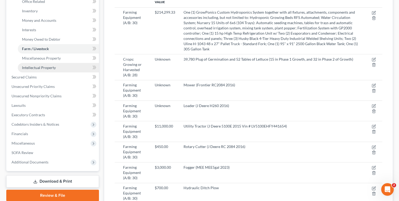
click at [46, 67] on span "Intellectual Property" at bounding box center [39, 67] width 34 height 4
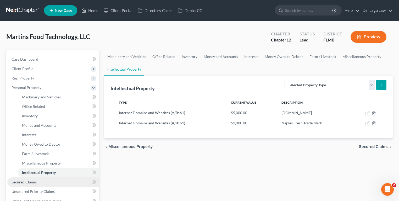
click at [54, 177] on link "Secured Claims" at bounding box center [53, 181] width 92 height 9
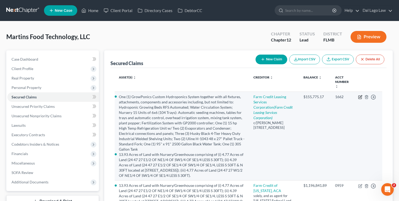
click at [361, 97] on icon "button" at bounding box center [360, 97] width 4 height 4
select select "24"
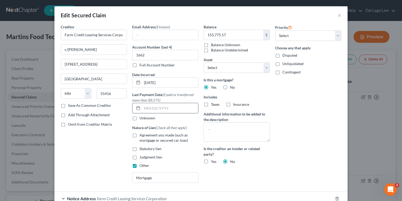
scroll to position [32, 0]
select select "2857925"
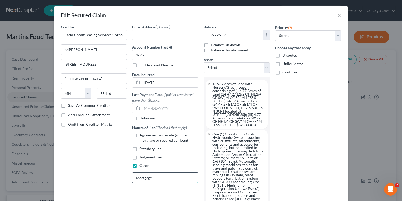
drag, startPoint x: 159, startPoint y: 179, endPoint x: 131, endPoint y: 177, distance: 27.9
click at [133, 177] on input "Mortgage" at bounding box center [166, 177] width 66 height 10
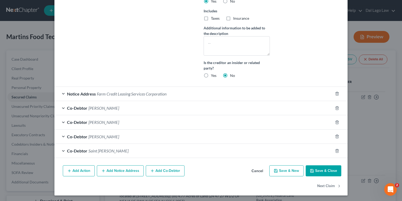
type input "Security Interest; Mortgage"
click at [320, 172] on button "Save & Close" at bounding box center [324, 170] width 36 height 11
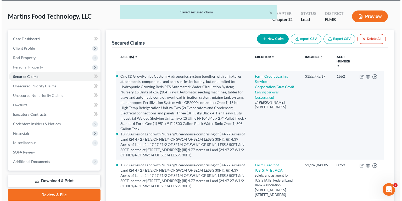
scroll to position [63, 0]
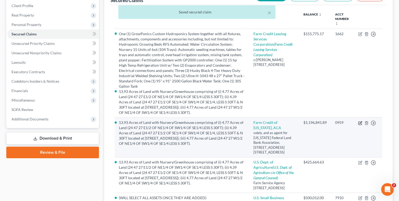
click at [358, 121] on icon "button" at bounding box center [360, 123] width 4 height 4
select select "9"
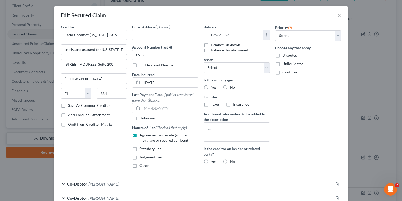
click at [141, 167] on span "Other" at bounding box center [145, 165] width 10 height 4
click at [142, 166] on input "Other" at bounding box center [143, 164] width 3 height 3
checkbox input "true"
click at [156, 180] on input "text" at bounding box center [166, 177] width 66 height 10
type input "Security Interest"
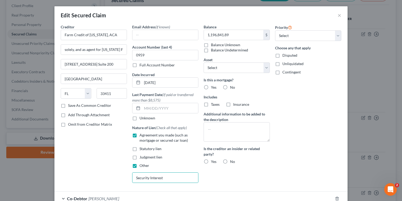
click at [165, 138] on span "Agreement you made (such as mortgage or secured car loan)" at bounding box center [164, 138] width 48 height 10
click at [145, 136] on input "Agreement you made (such as mortgage or secured car loan)" at bounding box center [143, 133] width 3 height 3
checkbox input "false"
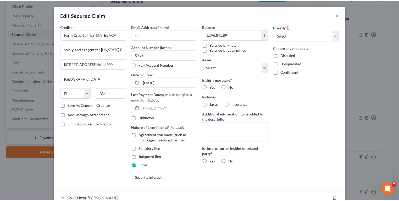
scroll to position [90, 0]
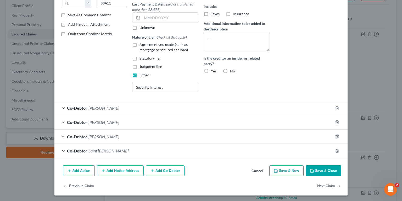
click at [324, 168] on button "Save & Close" at bounding box center [324, 170] width 36 height 11
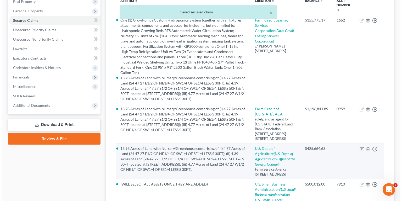
scroll to position [84, 0]
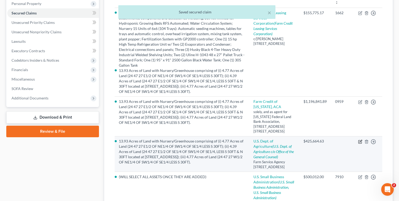
click at [360, 140] on icon "button" at bounding box center [360, 141] width 4 height 4
select select "9"
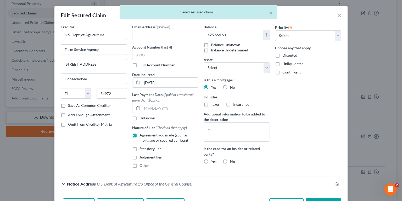
click at [142, 166] on span "Other" at bounding box center [145, 165] width 10 height 4
click at [142, 166] on input "Other" at bounding box center [143, 164] width 3 height 3
checkbox input "true"
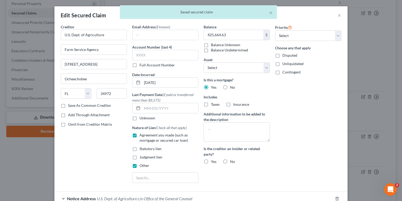
click at [150, 131] on div "Nature of Lien (Check all that apply) Agreement you made (such as mortgage or s…" at bounding box center [165, 146] width 66 height 43
click at [149, 135] on span "Agreement you made (such as mortgage or secured car loan)" at bounding box center [164, 138] width 48 height 10
click at [145, 135] on input "Agreement you made (such as mortgage or secured car loan)" at bounding box center [143, 133] width 3 height 3
checkbox input "false"
click at [155, 172] on div at bounding box center [165, 177] width 66 height 10
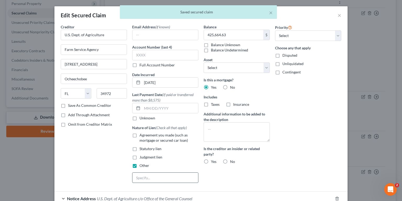
click at [153, 177] on input "text" at bounding box center [166, 177] width 66 height 10
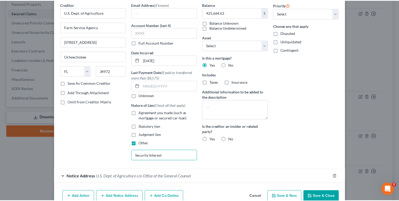
scroll to position [48, 0]
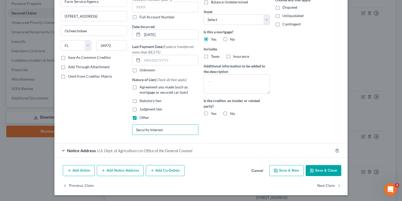
type input "Security Interest"
drag, startPoint x: 316, startPoint y: 171, endPoint x: 322, endPoint y: 172, distance: 5.9
click at [318, 172] on button "Save & Close" at bounding box center [324, 170] width 36 height 11
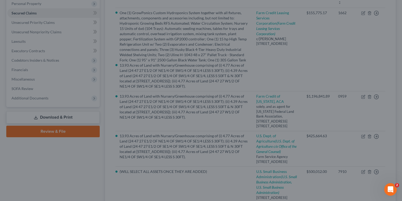
select select "8"
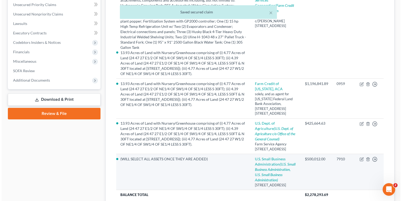
scroll to position [126, 0]
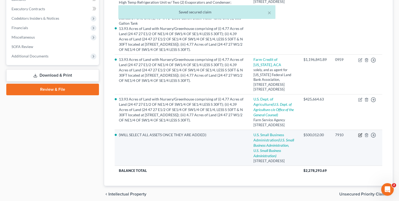
click at [359, 137] on icon "button" at bounding box center [360, 135] width 4 height 4
select select "9"
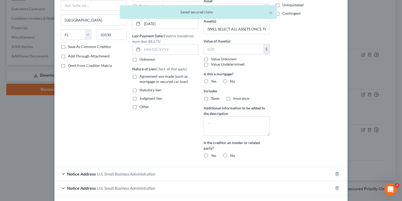
scroll to position [63, 0]
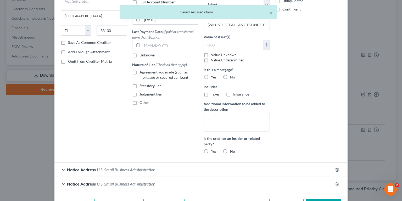
click at [140, 104] on span "Other" at bounding box center [145, 102] width 10 height 4
click at [142, 103] on input "Other" at bounding box center [143, 101] width 3 height 3
checkbox input "true"
click at [149, 117] on input "text" at bounding box center [166, 114] width 66 height 10
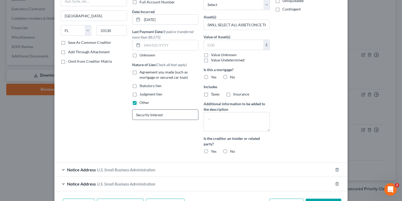
scroll to position [0, 0]
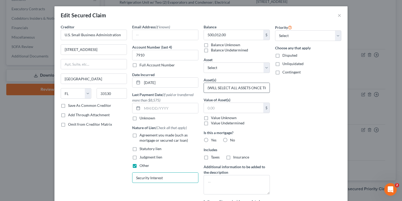
type input "Security Interest"
click at [232, 89] on input "(WILL SELECT ALL ASSETS ONCE THEY ARE ADDED)" at bounding box center [237, 88] width 66 height 10
click at [227, 90] on input "text" at bounding box center [237, 88] width 66 height 10
click at [237, 89] on input "text" at bounding box center [237, 88] width 66 height 10
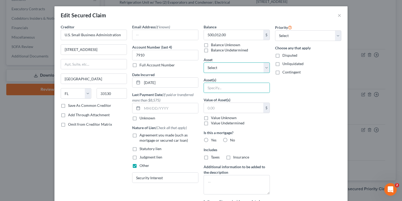
click at [232, 67] on select "Select Other Multiple Assets 4 Desks, 1 Table and 4 Cabinets - $400.0 www.naple…" at bounding box center [237, 67] width 66 height 10
select select "1"
click at [204, 62] on select "Select Other Multiple Assets 4 Desks, 1 Table and 4 Cabinets - $400.0 www.naple…" at bounding box center [237, 67] width 66 height 10
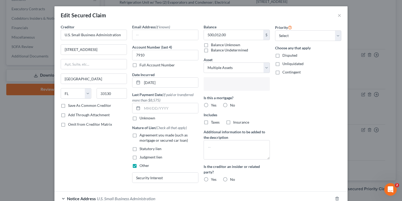
click at [228, 84] on input "text" at bounding box center [236, 84] width 59 height 8
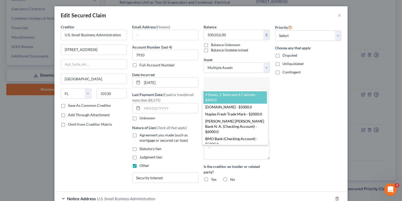
select select "2856462"
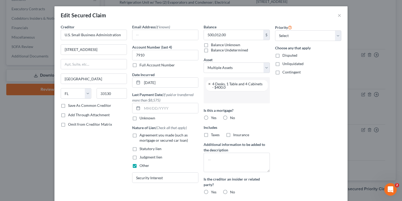
click at [232, 100] on input "text" at bounding box center [236, 97] width 59 height 8
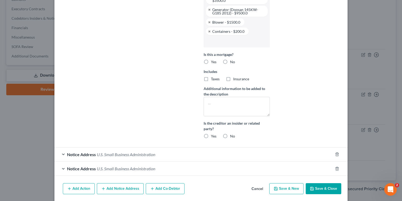
scroll to position [435, 0]
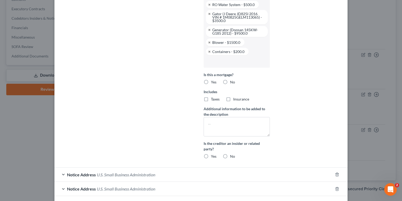
click at [230, 85] on label "No" at bounding box center [232, 81] width 5 height 5
click at [232, 83] on input "No" at bounding box center [233, 80] width 3 height 3
radio input "true"
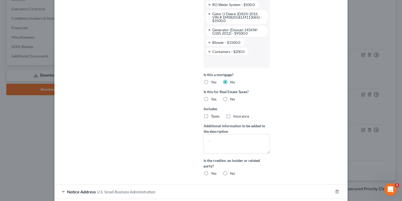
click at [230, 102] on label "No" at bounding box center [232, 98] width 5 height 5
click at [232, 100] on input "No" at bounding box center [233, 97] width 3 height 3
radio input "true"
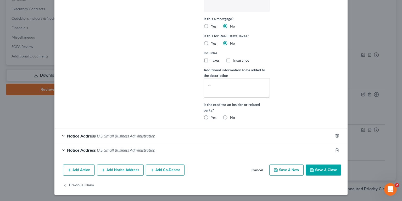
click at [230, 117] on label "No" at bounding box center [232, 117] width 5 height 5
click at [232, 117] on input "No" at bounding box center [233, 116] width 3 height 3
radio input "true"
click at [321, 172] on button "Save & Close" at bounding box center [324, 169] width 36 height 11
select select
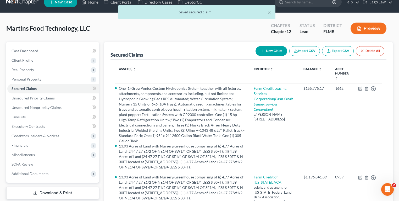
scroll to position [0, 0]
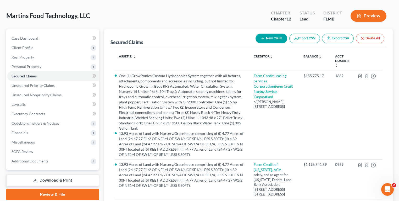
click at [46, 181] on link "Download & Print" at bounding box center [52, 180] width 93 height 12
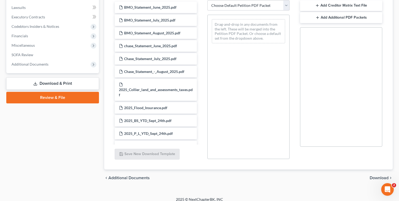
scroll to position [18, 0]
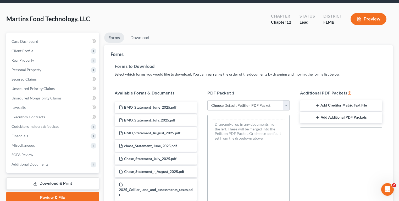
click at [223, 109] on select "Choose Default Petition PDF Packet Complete Bankruptcy Petition (all forms and …" at bounding box center [248, 105] width 82 height 10
select select "0"
click at [207, 100] on select "Choose Default Petition PDF Packet Complete Bankruptcy Petition (all forms and …" at bounding box center [248, 105] width 82 height 10
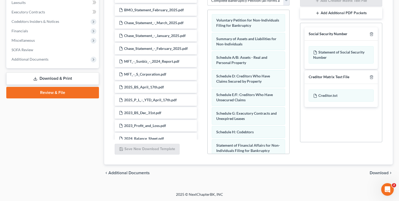
scroll to position [392, 0]
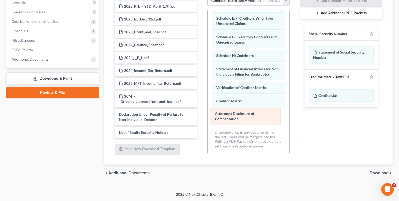
drag, startPoint x: 237, startPoint y: 117, endPoint x: 127, endPoint y: 118, distance: 110.0
click at [208, 120] on div "Attorney's Disclosure of Compensation Voluntary Petition for Non-Individuals Fi…" at bounding box center [249, 44] width 82 height 221
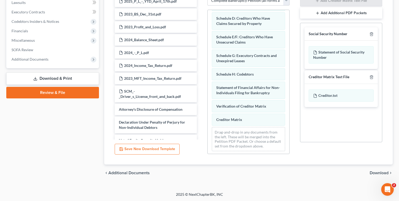
click at [376, 173] on span "Download" at bounding box center [379, 173] width 19 height 4
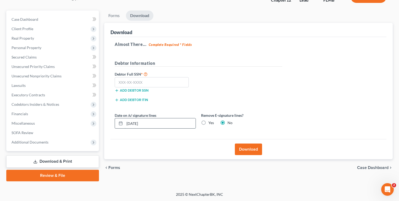
click at [175, 122] on input "[DATE]" at bounding box center [160, 123] width 71 height 10
type input "10/03"
click at [239, 143] on button "Download" at bounding box center [248, 149] width 27 height 12
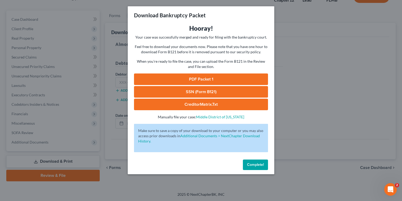
click at [201, 79] on link "PDF Packet 1" at bounding box center [201, 79] width 134 height 12
click at [255, 165] on span "Complete!" at bounding box center [255, 164] width 17 height 4
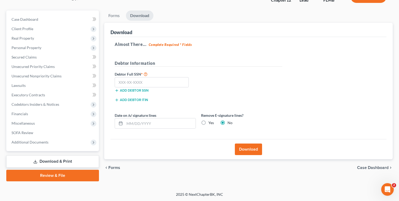
scroll to position [0, 0]
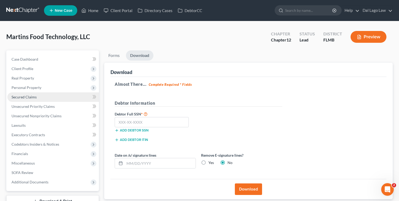
click at [32, 95] on span "Secured Claims" at bounding box center [24, 97] width 25 height 4
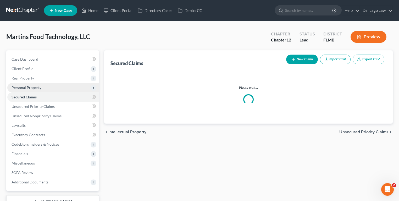
click at [32, 87] on span "Personal Property" at bounding box center [27, 87] width 30 height 4
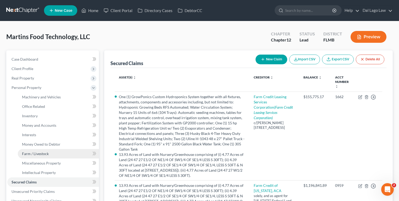
click at [38, 149] on link "Farm / Livestock" at bounding box center [58, 153] width 81 height 9
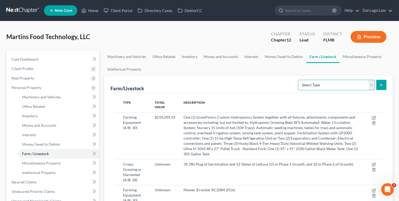
click at [350, 83] on select "Select Type Animals & Livestock (A/B: 29) Crops: Growing or Harvested (A/B: 28)…" at bounding box center [336, 85] width 77 height 10
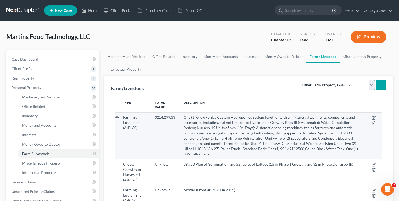
click at [299, 80] on select "Select Type Animals & Livestock (A/B: 29) Crops: Growing or Harvested (A/B: 28)…" at bounding box center [336, 85] width 77 height 10
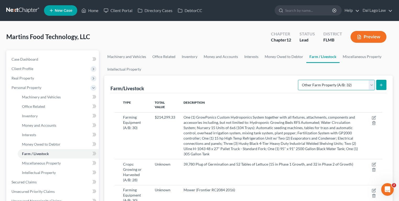
click at [349, 82] on select "Select Type Animals & Livestock (A/B: 29) Crops: Growing or Harvested (A/B: 28)…" at bounding box center [336, 85] width 77 height 10
select select "farming_supplies"
click at [299, 80] on select "Select Type Animals & Livestock (A/B: 29) Crops: Growing or Harvested (A/B: 28)…" at bounding box center [336, 85] width 77 height 10
click at [382, 85] on line "submit" at bounding box center [381, 85] width 2 height 0
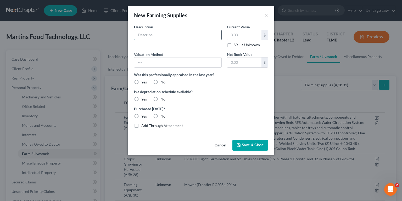
click at [184, 35] on input "text" at bounding box center [177, 35] width 87 height 10
type input "75000 Seeds in Cooler"
click at [164, 80] on label "No" at bounding box center [163, 81] width 5 height 5
click at [164, 80] on input "No" at bounding box center [164, 80] width 3 height 3
radio input "true"
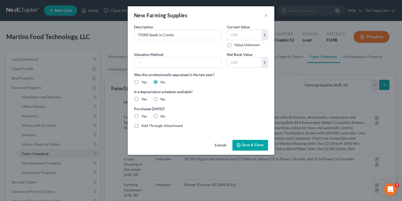
click at [159, 102] on div "Valuation Method Net Book Value $ Was this professionally appraised in the last…" at bounding box center [200, 87] width 139 height 71
click at [161, 101] on label "No" at bounding box center [163, 98] width 5 height 5
click at [163, 100] on input "No" at bounding box center [164, 97] width 3 height 3
radio input "true"
click at [161, 114] on label "No" at bounding box center [163, 115] width 5 height 5
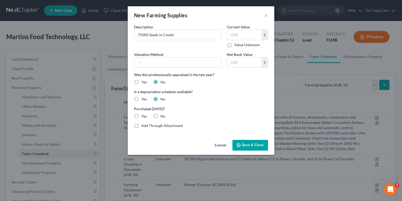
click at [163, 114] on input "No" at bounding box center [164, 114] width 3 height 3
radio input "true"
click at [245, 149] on button "Save & Close" at bounding box center [251, 145] width 36 height 11
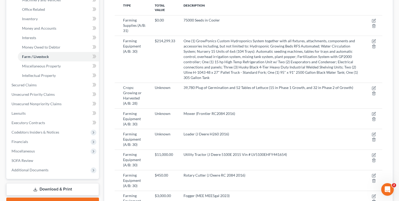
scroll to position [21, 0]
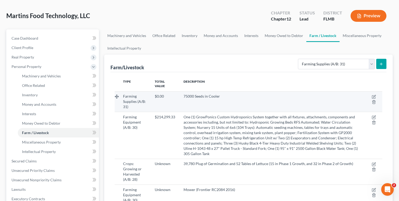
click at [371, 91] on td at bounding box center [374, 101] width 15 height 20
click at [372, 95] on icon "button" at bounding box center [373, 96] width 3 height 3
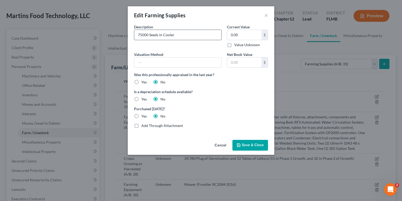
click at [149, 34] on input "75000 Seeds in Cooler" at bounding box center [177, 35] width 87 height 10
type input "75000 Lettuce Seeds in Cooler"
click at [253, 148] on button "Save & Close" at bounding box center [251, 145] width 36 height 11
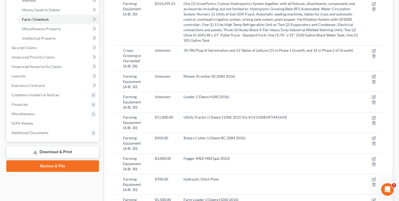
click at [61, 150] on link "Download & Print" at bounding box center [52, 152] width 93 height 12
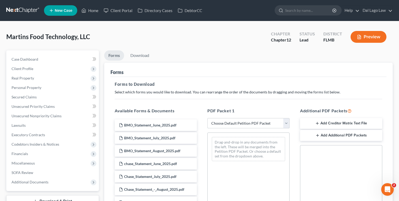
click at [237, 124] on select "Choose Default Petition PDF Packet Complete Bankruptcy Petition (all forms and …" at bounding box center [248, 123] width 82 height 10
select select "0"
click at [207, 118] on select "Choose Default Petition PDF Packet Complete Bankruptcy Petition (all forms and …" at bounding box center [248, 123] width 82 height 10
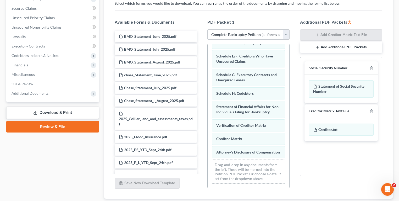
scroll to position [123, 0]
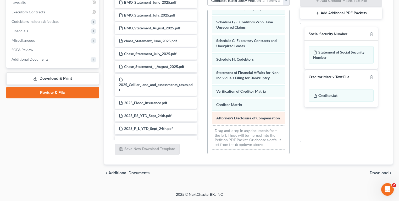
click at [208, 129] on div "Voluntary Petition for Non-Individuals Filing for Bankruptcy Summary of Assets …" at bounding box center [249, 45] width 82 height 216
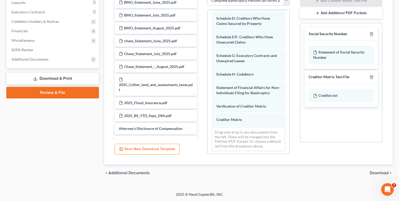
click at [369, 171] on div "chevron_left Additional Documents Download chevron_right" at bounding box center [248, 172] width 289 height 17
click at [372, 172] on span "Download" at bounding box center [379, 173] width 19 height 4
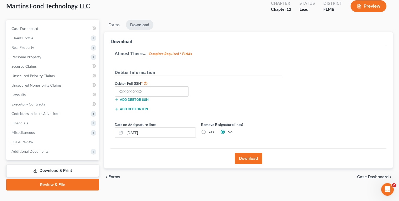
scroll to position [40, 0]
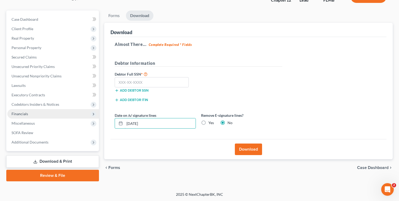
drag, startPoint x: 150, startPoint y: 119, endPoint x: 75, endPoint y: 111, distance: 75.4
click at [100, 113] on div "Petition Navigation Case Dashboard Payments Invoices Payments Payments Credit R…" at bounding box center [200, 95] width 392 height 171
click at [262, 151] on button "Download" at bounding box center [248, 149] width 27 height 12
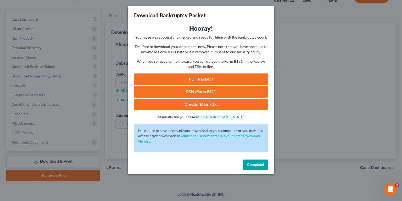
click at [206, 79] on link "PDF Packet 1" at bounding box center [201, 79] width 134 height 12
click at [342, 45] on div "Download Bankruptcy Packet Hooray! Your case was successfully merged and ready …" at bounding box center [201, 100] width 402 height 201
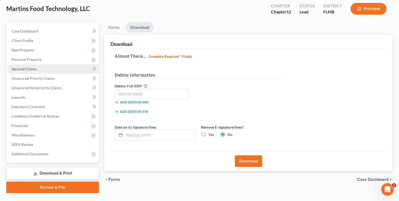
scroll to position [0, 0]
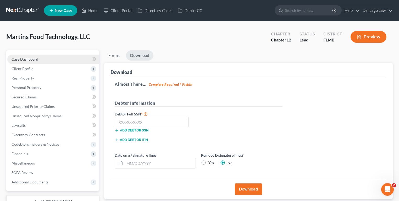
click at [28, 56] on link "Case Dashboard" at bounding box center [53, 58] width 92 height 9
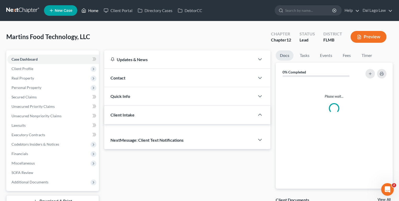
click at [94, 11] on link "Home" at bounding box center [90, 10] width 22 height 9
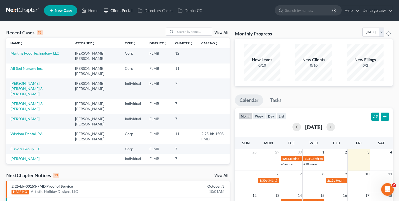
click at [125, 11] on link "Client Portal" at bounding box center [118, 10] width 34 height 9
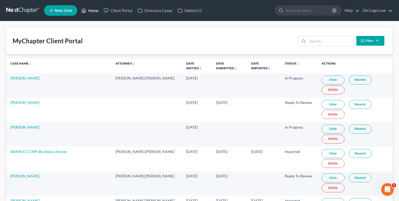
click at [91, 13] on link "Home" at bounding box center [90, 10] width 22 height 9
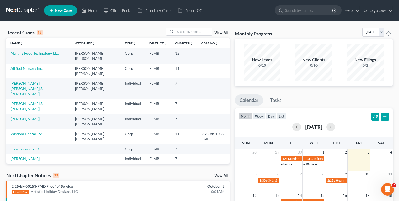
click at [38, 53] on link "Martins Food Technology, LLC" at bounding box center [34, 53] width 49 height 4
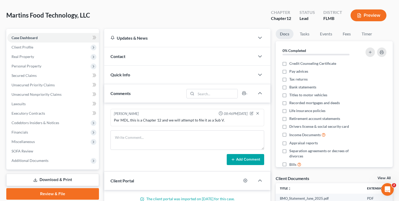
scroll to position [42, 0]
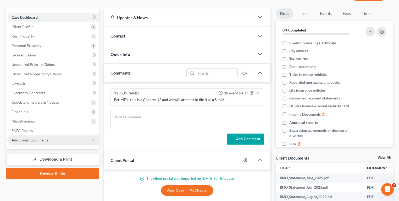
click at [36, 139] on span "Additional Documents" at bounding box center [30, 140] width 37 height 4
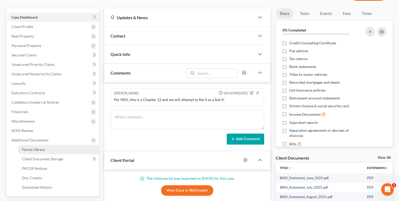
click at [47, 149] on link "Forms Library" at bounding box center [58, 149] width 81 height 9
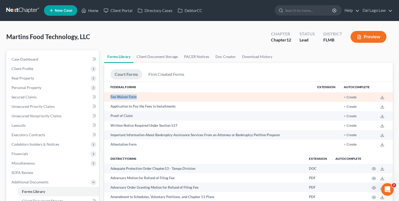
drag, startPoint x: 138, startPoint y: 96, endPoint x: 150, endPoint y: 99, distance: 12.1
click at [150, 99] on td "Fee Waiver Form" at bounding box center [208, 96] width 209 height 9
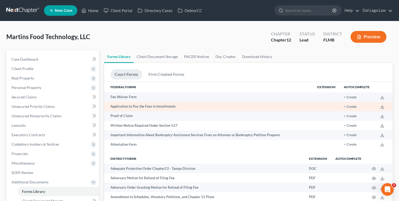
drag, startPoint x: 150, startPoint y: 99, endPoint x: 139, endPoint y: 107, distance: 13.1
click at [139, 107] on td "Application to Pay the Fees in Installments" at bounding box center [208, 106] width 209 height 9
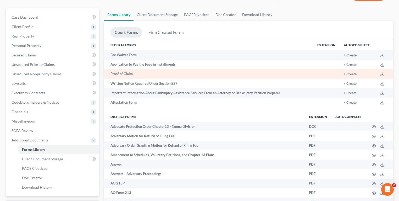
scroll to position [431, 0]
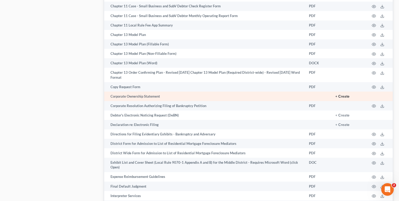
click at [347, 98] on button "+ Create" at bounding box center [343, 97] width 14 height 4
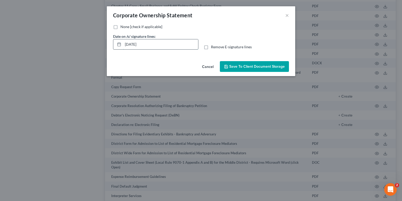
click at [161, 45] on input "[DATE]" at bounding box center [160, 44] width 75 height 10
drag, startPoint x: 114, startPoint y: 27, endPoint x: 259, endPoint y: 63, distance: 148.7
click at [120, 27] on label "None [check if applicable]" at bounding box center [141, 26] width 42 height 5
click at [123, 27] on input "None [check if applicable]" at bounding box center [124, 25] width 3 height 3
checkbox input "true"
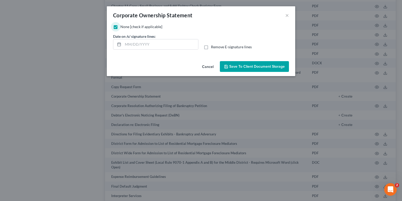
click at [253, 67] on span "Save to Client Document Storage" at bounding box center [257, 66] width 56 height 4
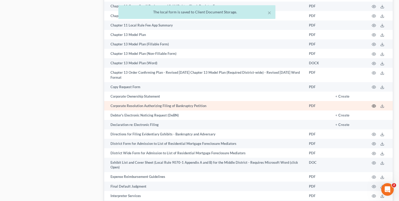
click at [375, 107] on icon "button" at bounding box center [374, 106] width 4 height 3
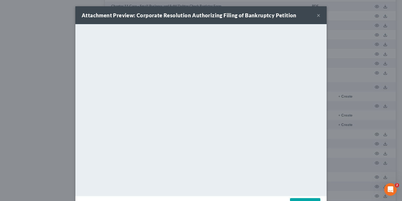
click at [318, 15] on button "×" at bounding box center [319, 15] width 4 height 6
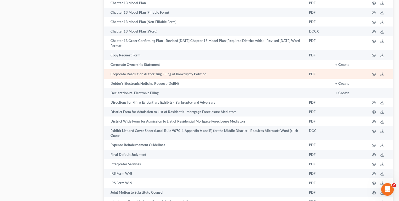
scroll to position [473, 0]
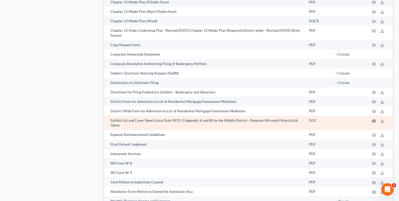
click at [374, 122] on icon "button" at bounding box center [374, 120] width 4 height 3
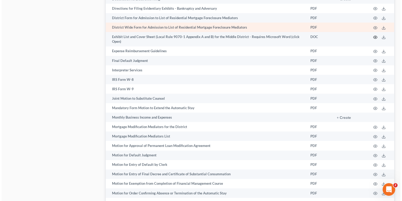
scroll to position [557, 0]
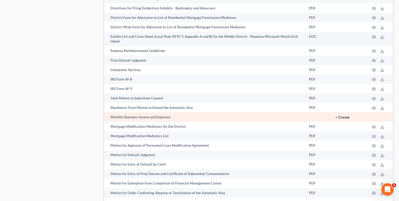
click at [343, 119] on button "+ Create" at bounding box center [343, 118] width 14 height 4
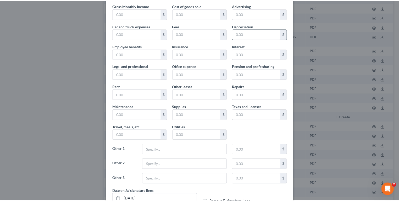
scroll to position [0, 0]
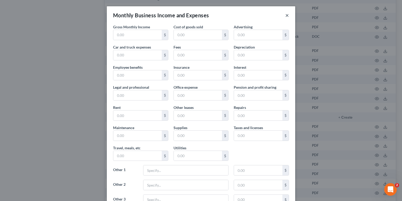
click at [287, 15] on button "×" at bounding box center [288, 15] width 4 height 6
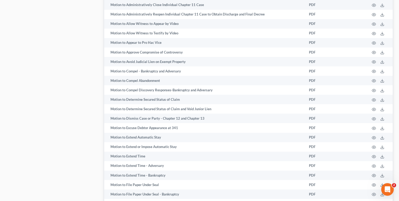
scroll to position [892, 0]
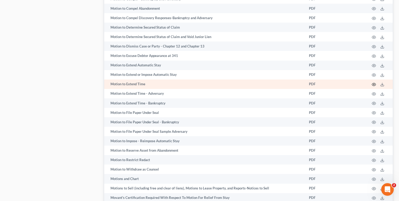
click at [374, 85] on circle "button" at bounding box center [374, 84] width 1 height 1
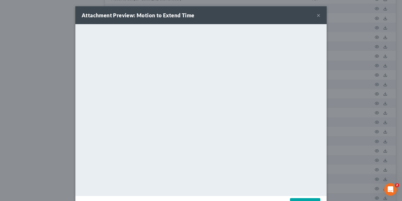
click at [317, 15] on button "×" at bounding box center [319, 15] width 4 height 6
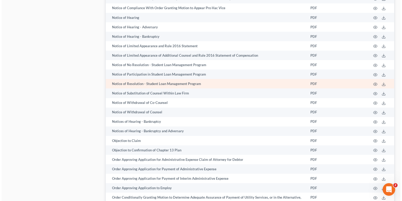
scroll to position [1081, 0]
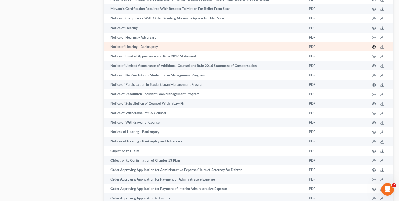
click at [374, 49] on icon "button" at bounding box center [374, 47] width 4 height 4
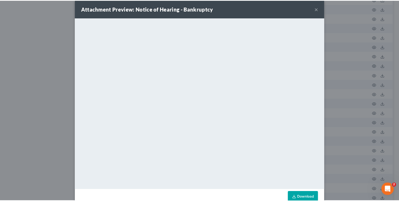
scroll to position [0, 0]
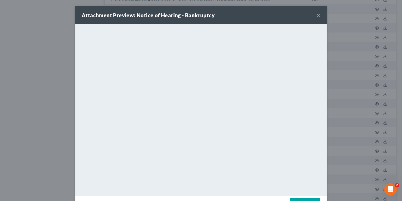
click at [317, 13] on button "×" at bounding box center [319, 15] width 4 height 6
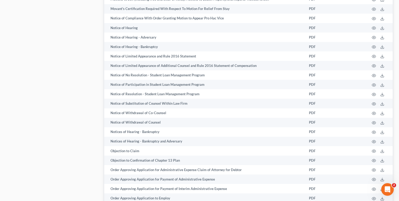
drag, startPoint x: 347, startPoint y: 0, endPoint x: 8, endPoint y: 117, distance: 358.7
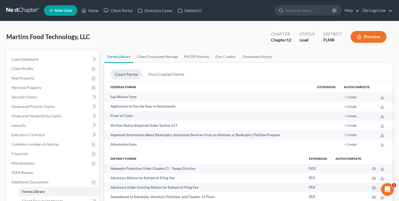
drag, startPoint x: 59, startPoint y: 9, endPoint x: 50, endPoint y: -16, distance: 26.3
click at [43, 132] on span "Executory Contracts" at bounding box center [29, 134] width 34 height 4
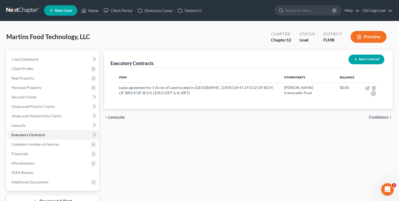
click at [193, 125] on div "chevron_left Lawsuits Codebtors chevron_right" at bounding box center [248, 117] width 289 height 17
click at [270, 156] on div "Executory Contracts New Contract Item Other Party Balance Lease agreement for 5…" at bounding box center [249, 135] width 294 height 171
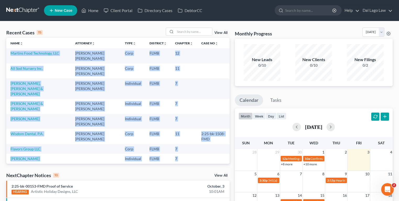
drag, startPoint x: 171, startPoint y: 132, endPoint x: 12, endPoint y: 50, distance: 178.5
click at [12, 51] on tbody "Martins Food Technology, LLC Michael Dal Lago Corp FLMB 12 All Sod Nursery Inc.…" at bounding box center [117, 158] width 223 height 220
click at [173, 153] on td "7" at bounding box center [184, 158] width 26 height 10
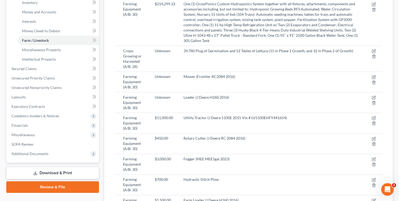
scroll to position [63, 0]
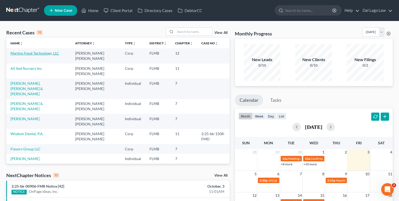
click at [41, 53] on link "Martins Food Technology, LLC" at bounding box center [34, 53] width 49 height 4
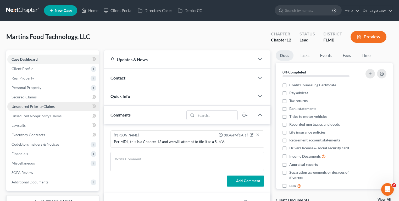
click at [32, 105] on span "Unsecured Priority Claims" at bounding box center [33, 106] width 43 height 4
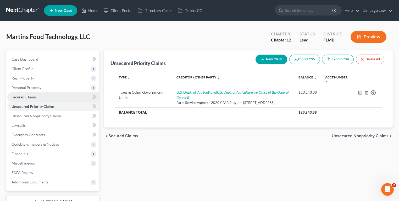
click at [35, 96] on span "Secured Claims" at bounding box center [24, 97] width 25 height 4
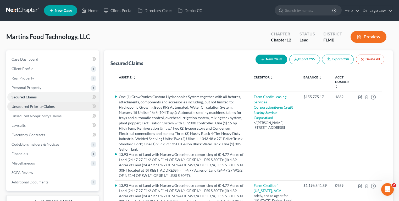
click at [44, 106] on span "Unsecured Priority Claims" at bounding box center [33, 106] width 43 height 4
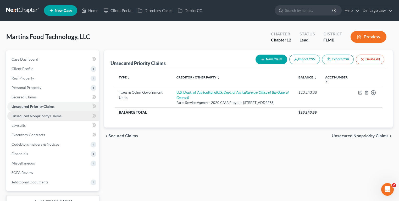
click at [47, 115] on span "Unsecured Nonpriority Claims" at bounding box center [37, 115] width 50 height 4
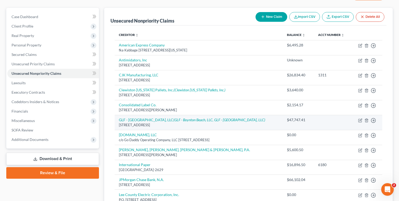
scroll to position [42, 0]
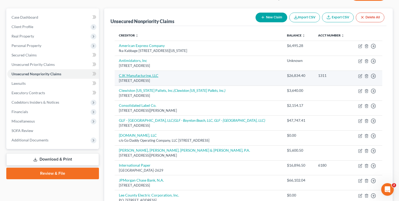
click at [136, 75] on link "CJK Manufacturing, LLC" at bounding box center [139, 75] width 40 height 4
select select "35"
select select "14"
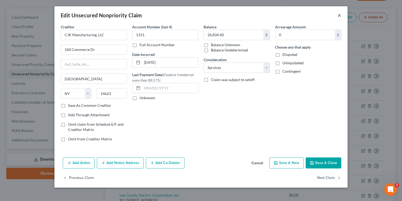
click at [340, 16] on button "×" at bounding box center [340, 15] width 4 height 6
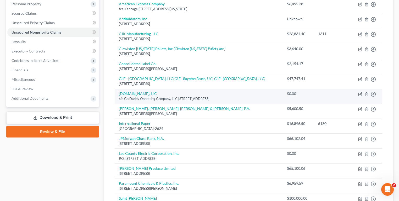
scroll to position [84, 0]
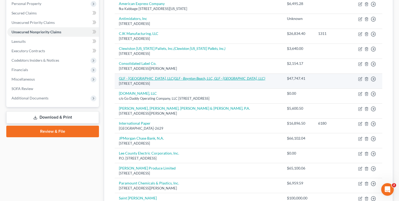
click at [173, 78] on icon "(GLF - Boynton Beach, LLC, GLF - [GEOGRAPHIC_DATA], LLC)" at bounding box center [219, 78] width 92 height 4
select select "9"
select select "11"
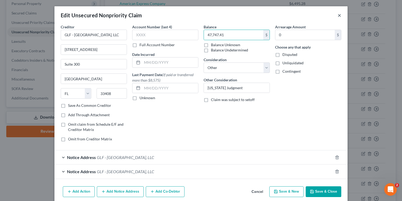
click at [339, 14] on button "×" at bounding box center [340, 15] width 4 height 6
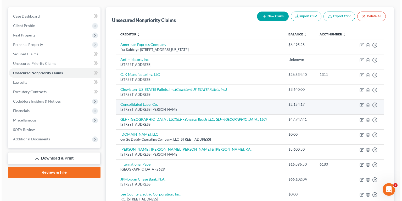
scroll to position [42, 0]
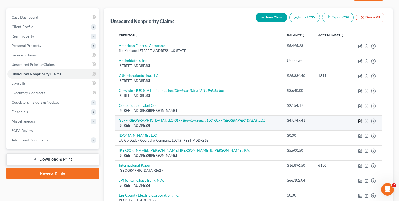
click at [361, 119] on icon "button" at bounding box center [361, 120] width 2 height 2
select select "9"
select select "11"
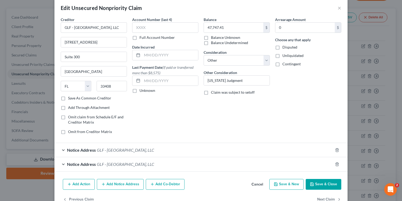
scroll to position [0, 0]
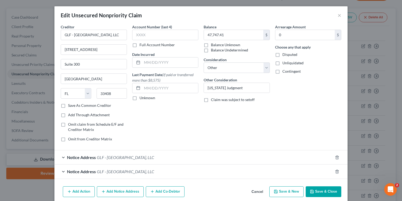
click at [283, 69] on label "Contingent" at bounding box center [292, 71] width 18 height 5
click at [285, 69] on input "Contingent" at bounding box center [286, 70] width 3 height 3
checkbox input "true"
drag, startPoint x: 276, startPoint y: 56, endPoint x: 277, endPoint y: 59, distance: 3.3
click at [283, 55] on label "Disputed" at bounding box center [290, 54] width 15 height 5
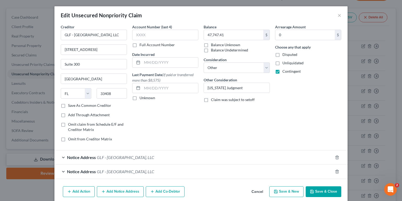
click at [285, 55] on input "Disputed" at bounding box center [286, 53] width 3 height 3
checkbox input "true"
click at [283, 70] on label "Contingent" at bounding box center [292, 71] width 18 height 5
click at [285, 70] on input "Contingent" at bounding box center [286, 70] width 3 height 3
checkbox input "false"
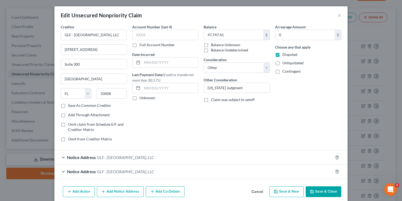
click at [321, 191] on button "Save & Close" at bounding box center [324, 191] width 36 height 11
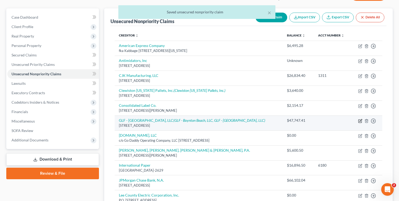
click at [360, 120] on icon "button" at bounding box center [361, 120] width 2 height 2
select select "9"
select select "11"
select select "32"
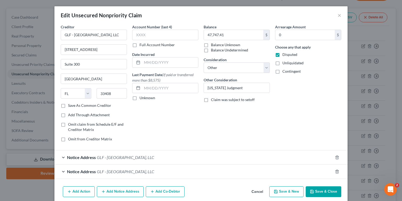
scroll to position [21, 0]
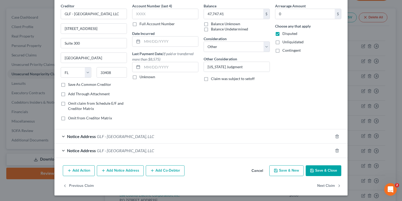
click at [139, 134] on span "GLF - [GEOGRAPHIC_DATA], LLC" at bounding box center [125, 136] width 57 height 5
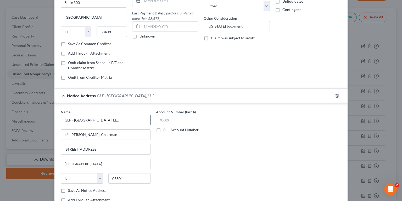
scroll to position [126, 0]
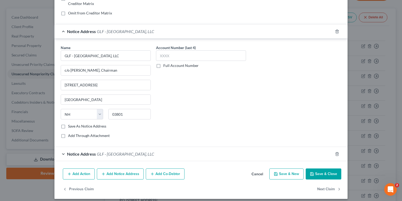
click at [122, 160] on div "Creditor * GLF - Boynton Beach, LLC 631 US Highway 1 Suite 300 North Palm Beach…" at bounding box center [200, 32] width 293 height 268
click at [135, 152] on span "GLF - [GEOGRAPHIC_DATA], LLC" at bounding box center [125, 153] width 57 height 5
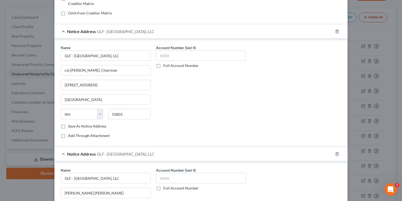
click at [239, 117] on div "Account Number (last 4) Full Account Number" at bounding box center [200, 93] width 95 height 97
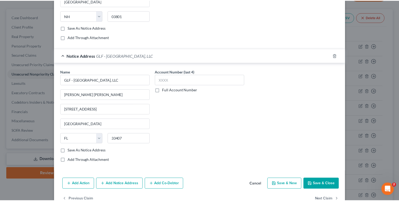
scroll to position [236, 0]
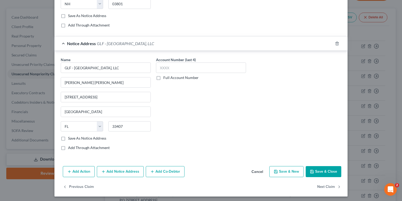
click at [318, 171] on button "Save & Close" at bounding box center [324, 171] width 36 height 11
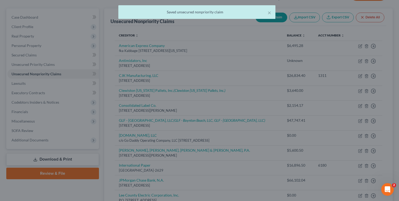
scroll to position [0, 0]
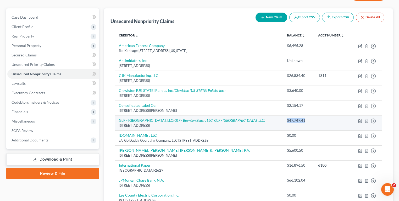
drag, startPoint x: 281, startPoint y: 119, endPoint x: 301, endPoint y: 118, distance: 20.7
click at [301, 118] on td "$47,747.41" at bounding box center [298, 122] width 31 height 15
drag, startPoint x: 301, startPoint y: 118, endPoint x: 297, endPoint y: 121, distance: 4.9
click at [297, 121] on div "$47,747.41" at bounding box center [298, 120] width 23 height 5
click at [359, 120] on icon "button" at bounding box center [360, 121] width 4 height 4
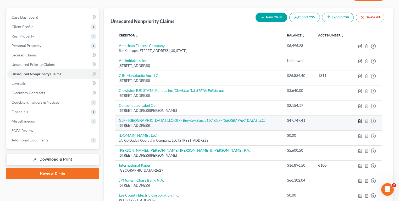
select select "9"
select select "11"
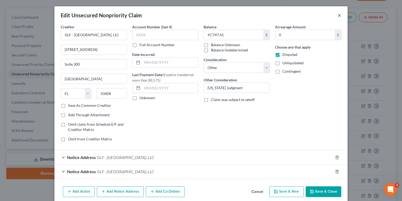
click at [338, 16] on button "×" at bounding box center [340, 15] width 4 height 6
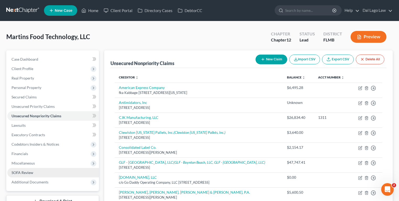
click at [57, 170] on link "SOFA Review" at bounding box center [53, 172] width 92 height 9
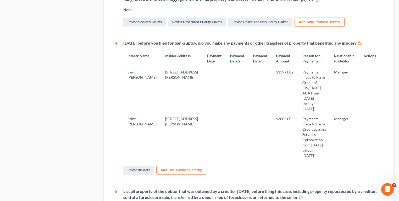
scroll to position [124, 0]
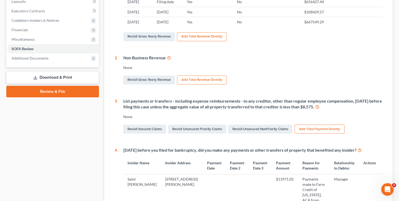
drag, startPoint x: 122, startPoint y: 100, endPoint x: 329, endPoint y: 108, distance: 206.8
click at [329, 108] on div "List payments or transfers - including expense reimbursements - to any creditor…" at bounding box center [249, 116] width 265 height 37
copy div "List payments or transfers - including expense reimbursements - to any creditor…"
click at [88, 149] on div "Case Dashboard Payments Invoices Payments Payments Credit Report Client Profile" at bounding box center [53, 163] width 98 height 472
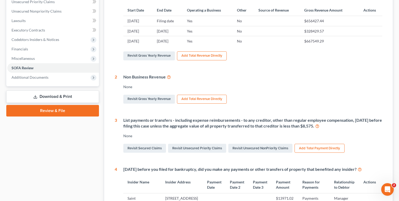
scroll to position [105, 0]
click at [202, 121] on div "List payments or transfers - including expense reimbursements - to any creditor…" at bounding box center [252, 123] width 259 height 12
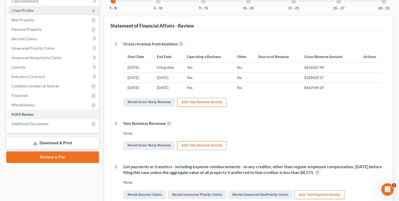
scroll to position [0, 0]
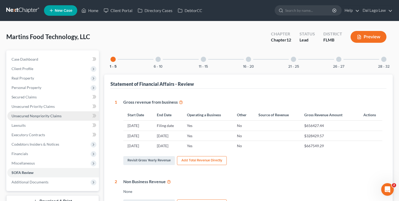
drag, startPoint x: 47, startPoint y: 115, endPoint x: 55, endPoint y: 115, distance: 7.9
click at [47, 115] on span "Unsecured Nonpriority Claims" at bounding box center [37, 115] width 50 height 4
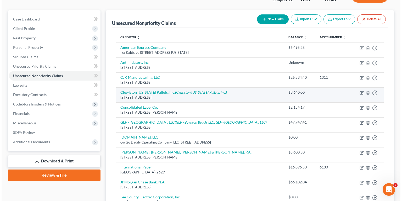
scroll to position [42, 0]
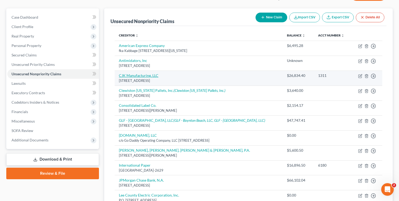
click at [140, 75] on link "CJK Manufacturing, LLC" at bounding box center [139, 75] width 40 height 4
select select "35"
select select "14"
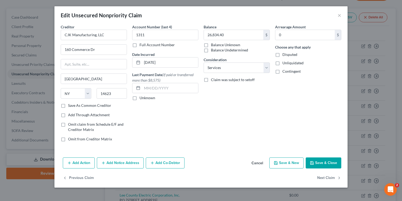
click at [241, 14] on div "Edit Unsecured Nonpriority Claim ×" at bounding box center [200, 15] width 293 height 18
click at [159, 87] on input "text" at bounding box center [170, 88] width 56 height 10
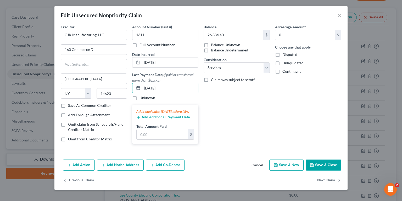
type input "09/22/2025"
click at [170, 137] on input "text" at bounding box center [162, 134] width 51 height 10
paste input "34,488.91"
type input "34,488.91"
click at [241, 129] on div "Balance 26,834.40 $ Balance Unknown Balance Undetermined 26,834.40 $ Balance Un…" at bounding box center [237, 86] width 72 height 124
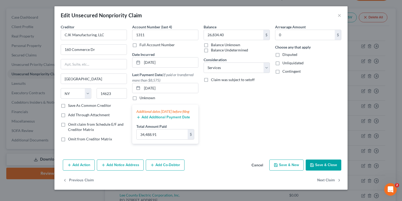
click at [140, 98] on label "Unknown" at bounding box center [148, 97] width 16 height 5
click at [142, 98] on input "Unknown" at bounding box center [143, 96] width 3 height 3
checkbox input "true"
drag, startPoint x: 171, startPoint y: 85, endPoint x: 123, endPoint y: 88, distance: 47.5
click at [123, 88] on div "Creditor * CJK Manufacturing, LLC 160 Commerce Dr Rochester State AL AK AR AZ C…" at bounding box center [201, 86] width 286 height 124
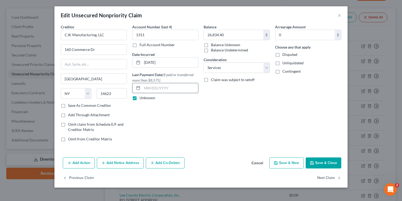
type input "09/22/2025"
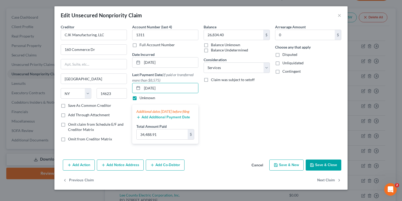
click at [315, 118] on div "Arrearage Amount 0 $ Choose any that apply Disputed Unliquidated Contingent" at bounding box center [309, 86] width 72 height 124
click at [325, 167] on button "Save & Close" at bounding box center [324, 164] width 36 height 11
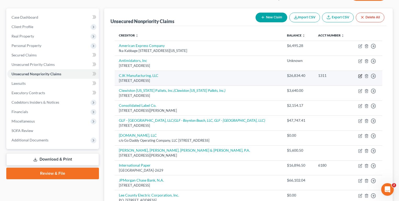
click at [361, 75] on icon "button" at bounding box center [361, 75] width 2 height 2
select select "35"
select select "14"
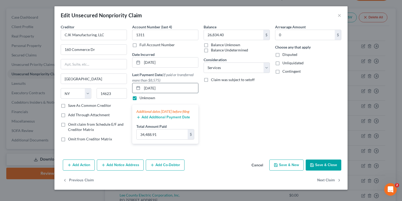
drag, startPoint x: 171, startPoint y: 86, endPoint x: 139, endPoint y: 88, distance: 31.7
click at [140, 88] on div "09/22/2025" at bounding box center [165, 88] width 66 height 10
type input "08/13/2025"
click at [140, 98] on label "Unknown" at bounding box center [148, 97] width 16 height 5
drag, startPoint x: 135, startPoint y: 98, endPoint x: 147, endPoint y: 109, distance: 16.5
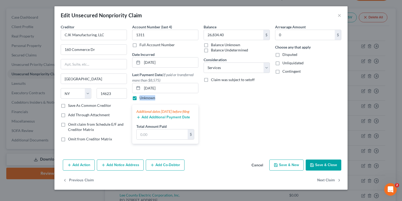
click at [140, 98] on label "Unknown" at bounding box center [148, 97] width 16 height 5
click at [142, 98] on input "Unknown" at bounding box center [143, 96] width 3 height 3
checkbox input "false"
click at [155, 136] on input "text" at bounding box center [162, 134] width 51 height 10
type input "82"
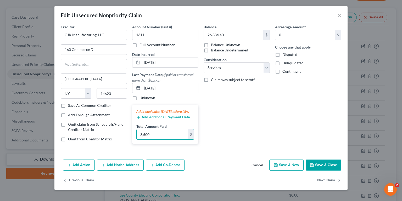
type input "8,500"
click at [151, 119] on button "Add Additional Payment Date" at bounding box center [163, 117] width 54 height 4
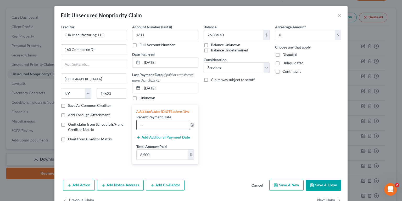
click at [157, 130] on input "text" at bounding box center [163, 125] width 53 height 10
type input "087"
type input "09/22/2025"
click at [216, 131] on div "Balance 26,834.40 $ Balance Unknown Balance Undetermined 26,834.40 $ Balance Un…" at bounding box center [237, 96] width 72 height 144
click at [174, 130] on input "09/22/2025" at bounding box center [163, 125] width 53 height 10
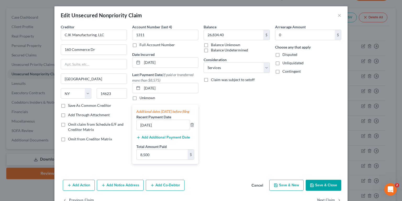
click at [266, 139] on div "Balance 26,834.40 $ Balance Unknown Balance Undetermined 26,834.40 $ Balance Un…" at bounding box center [237, 96] width 72 height 144
click at [161, 159] on input "8,500" at bounding box center [162, 154] width 51 height 10
click at [149, 157] on input "text" at bounding box center [162, 154] width 51 height 10
paste input "25,488.91"
type input "25,488.91"
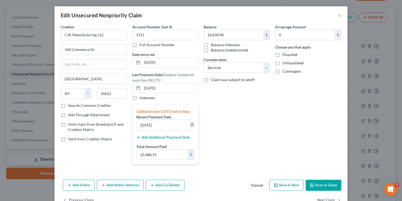
click at [265, 132] on div "Balance 26,834.40 $ Balance Unknown Balance Undetermined 26,834.40 $ Balance Un…" at bounding box center [237, 96] width 72 height 144
click at [152, 139] on button "Add Additional Payment Date" at bounding box center [163, 137] width 54 height 4
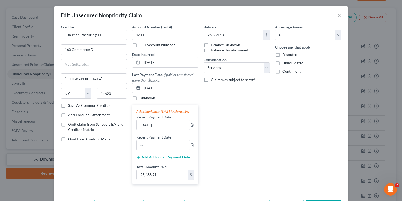
click at [162, 140] on label "Recent Payment Date" at bounding box center [153, 137] width 35 height 6
click at [163, 147] on input "text" at bounding box center [163, 145] width 53 height 10
type input "09/22/202"
click at [241, 136] on div "Balance 26,834.40 $ Balance Unknown Balance Undetermined 26,834.40 $ Balance Un…" at bounding box center [237, 106] width 72 height 164
click at [190, 147] on icon "button" at bounding box center [192, 145] width 4 height 4
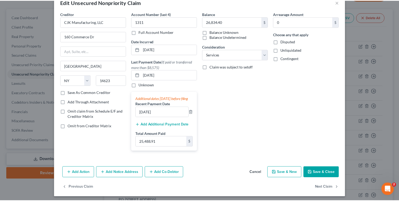
scroll to position [20, 0]
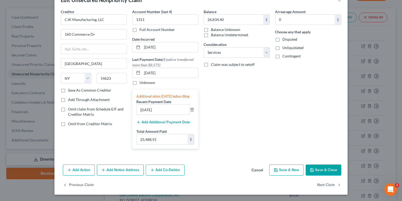
click at [326, 170] on button "Save & Close" at bounding box center [324, 169] width 36 height 11
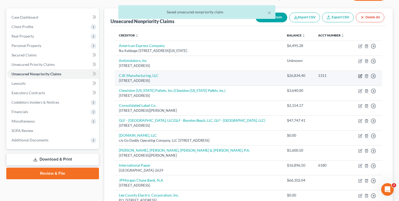
click at [359, 76] on icon "button" at bounding box center [360, 76] width 4 height 4
select select "35"
select select "14"
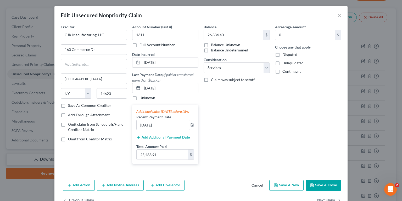
click at [319, 190] on button "Save & Close" at bounding box center [324, 184] width 36 height 11
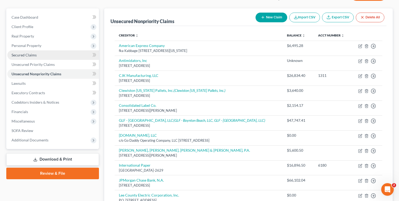
click at [29, 53] on span "Secured Claims" at bounding box center [24, 55] width 25 height 4
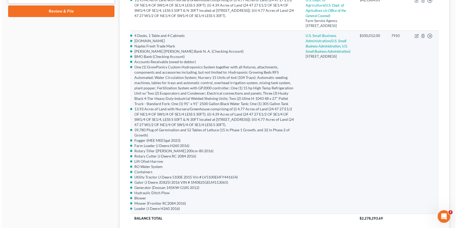
scroll to position [203, 0]
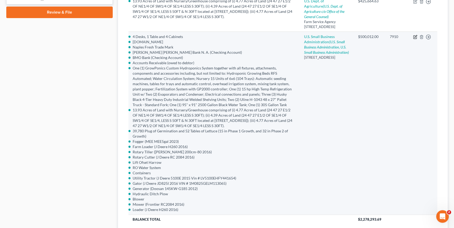
click at [402, 38] on icon "button" at bounding box center [415, 36] width 2 height 2
select select "9"
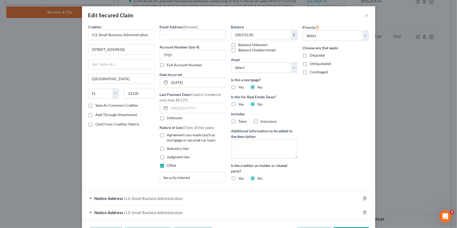
select select "2856462"
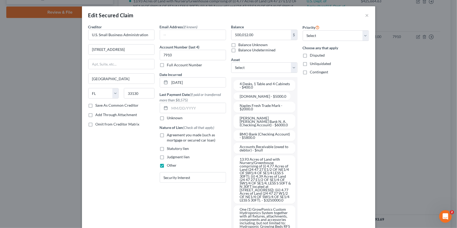
scroll to position [100, 0]
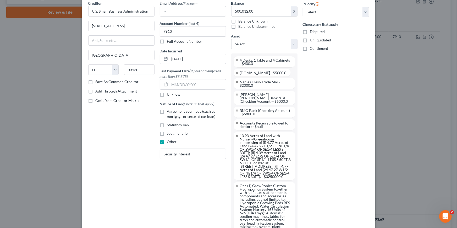
click at [236, 136] on link at bounding box center [237, 135] width 3 height 3
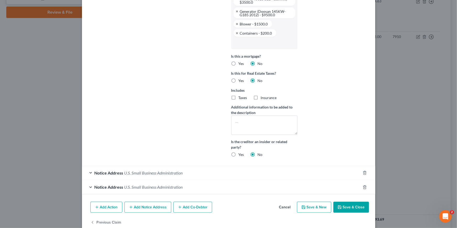
click at [343, 200] on button "Save & Close" at bounding box center [351, 207] width 36 height 11
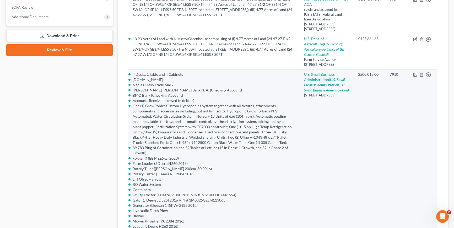
scroll to position [206, 0]
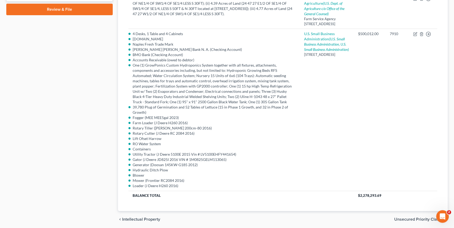
click at [89, 89] on div "Case Dashboard Payments Invoices Payments Payments Credit Report Client Profile" at bounding box center [60, 36] width 112 height 383
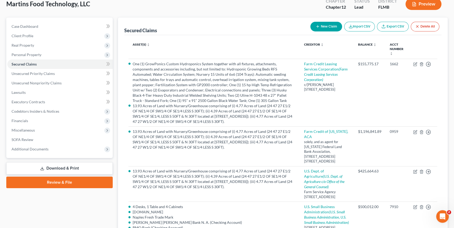
scroll to position [0, 0]
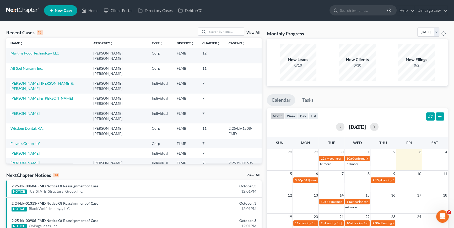
click at [22, 55] on link "Martins Food Technology, LLC" at bounding box center [34, 53] width 49 height 4
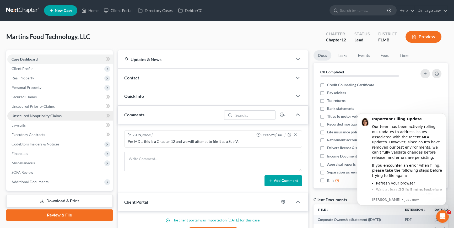
click at [23, 113] on span "Unsecured Nonpriority Claims" at bounding box center [37, 115] width 50 height 4
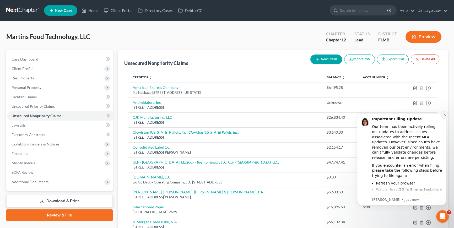
click at [444, 113] on icon "Dismiss notification" at bounding box center [444, 114] width 3 height 3
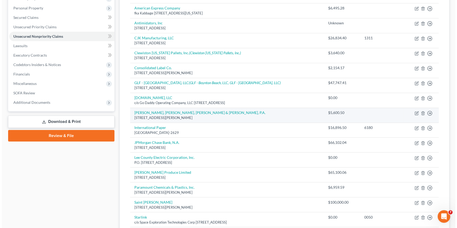
scroll to position [69, 0]
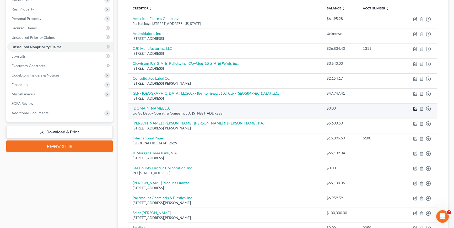
click at [414, 107] on icon "button" at bounding box center [415, 109] width 4 height 4
select select "3"
select select "11"
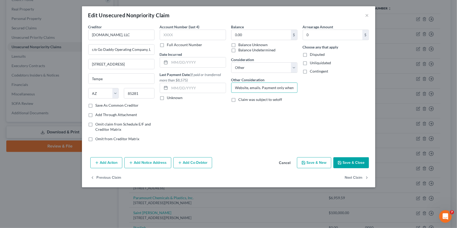
scroll to position [0, 29]
drag, startPoint x: 254, startPoint y: 90, endPoint x: 310, endPoint y: 87, distance: 56.2
click at [310, 87] on div "Creditor * [DOMAIN_NAME], LLC c/o Go Daddy Operating Company, LLC [STREET_ADDRE…" at bounding box center [229, 85] width 286 height 122
click at [333, 107] on div "Arrearage Amount 0 $ Choose any that apply Disputed Unliquidated Contingent" at bounding box center [336, 85] width 72 height 122
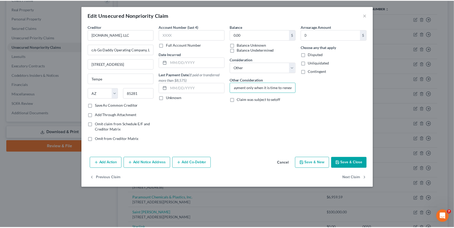
scroll to position [0, 0]
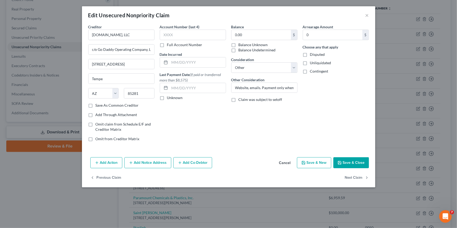
drag, startPoint x: 291, startPoint y: 162, endPoint x: 298, endPoint y: 158, distance: 8.2
click at [291, 162] on button "Cancel" at bounding box center [285, 163] width 20 height 10
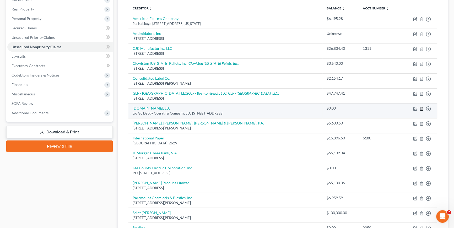
click at [420, 109] on icon "button" at bounding box center [421, 109] width 4 height 4
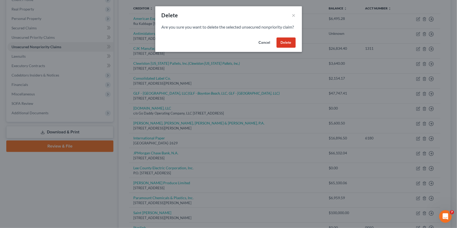
click at [284, 48] on button "Delete" at bounding box center [286, 42] width 19 height 10
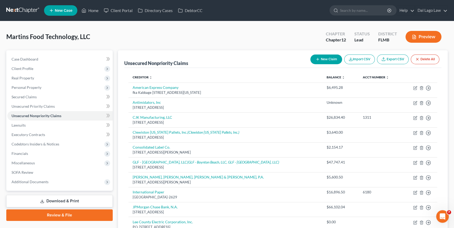
click at [320, 55] on button "New Claim" at bounding box center [326, 59] width 32 height 10
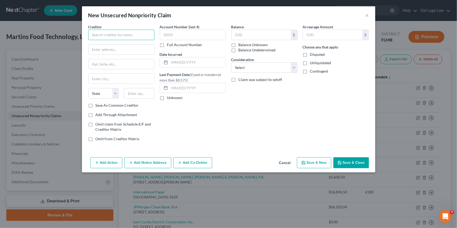
click at [132, 36] on input "text" at bounding box center [121, 35] width 66 height 10
click at [102, 30] on input "text" at bounding box center [121, 35] width 66 height 10
paste input "[DOMAIN_NAME], LLC"
type input "[DOMAIN_NAME], LLC"
click at [103, 48] on input "text" at bounding box center [122, 50] width 66 height 10
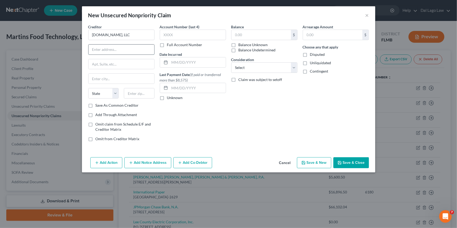
paste input "c/o Go Daddy Operating Company, LLC"
type input "c/o Go Daddy Operating Company, LLC"
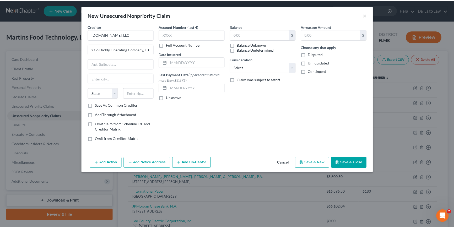
scroll to position [0, 0]
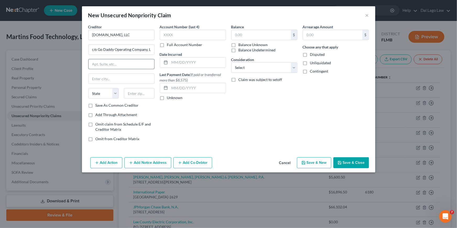
click at [102, 64] on input "text" at bounding box center [122, 64] width 66 height 10
paste input "[STREET_ADDRESS]"
type input "[STREET_ADDRESS]"
drag, startPoint x: 102, startPoint y: 79, endPoint x: 99, endPoint y: 79, distance: 3.1
click at [102, 79] on input "text" at bounding box center [122, 79] width 66 height 10
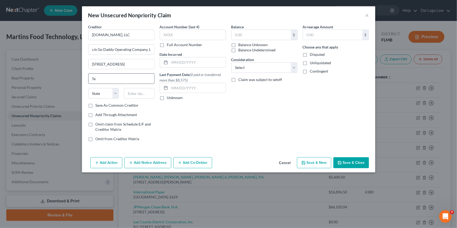
type input "T"
type input "85281"
type input "Tempe"
select select "3"
click at [262, 65] on select "Select Cable / Satellite Services Collection Agency Credit Card Debt Debt Couns…" at bounding box center [264, 67] width 66 height 10
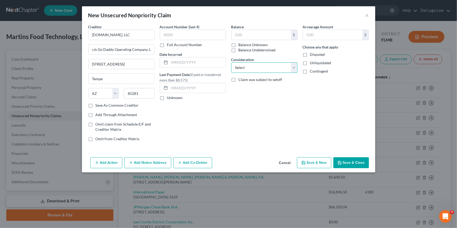
select select "14"
click at [231, 62] on select "Select Cable / Satellite Services Collection Agency Credit Card Debt Debt Couns…" at bounding box center [264, 67] width 66 height 10
click at [343, 158] on button "Save & Close" at bounding box center [351, 162] width 36 height 11
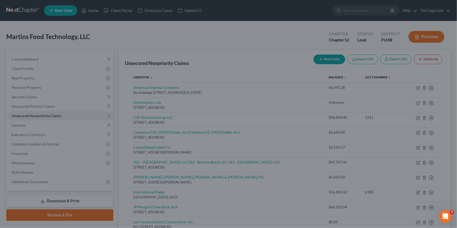
type input "0.00"
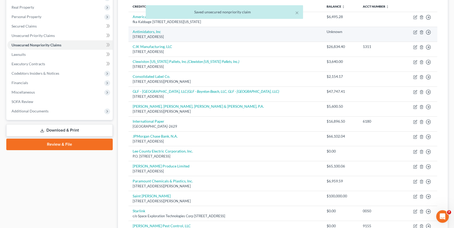
scroll to position [71, 0]
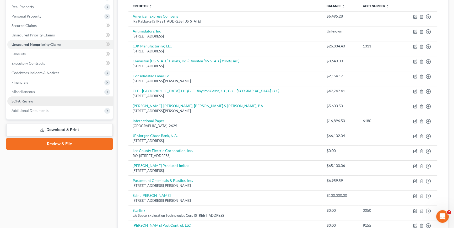
click at [25, 99] on span "SOFA Review" at bounding box center [23, 101] width 22 height 4
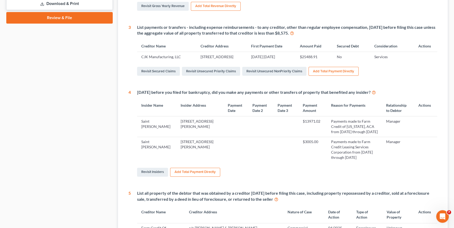
scroll to position [262, 0]
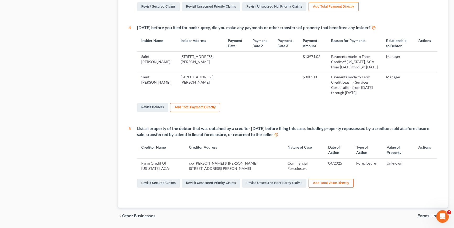
click at [166, 125] on div "List all property of the debtor that was obtained by a creditor [DATE] before f…" at bounding box center [287, 131] width 300 height 12
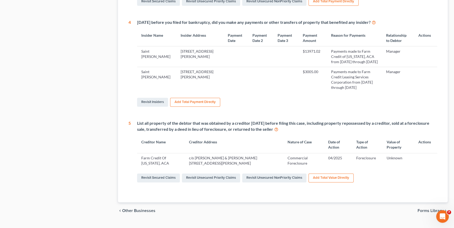
scroll to position [272, 0]
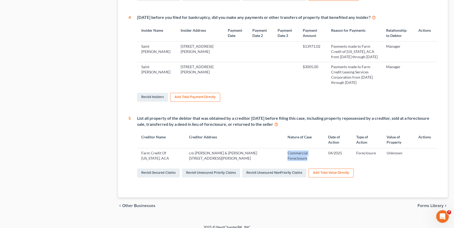
drag, startPoint x: 284, startPoint y: 148, endPoint x: 308, endPoint y: 152, distance: 24.2
click at [308, 152] on td "Commercial Foreclosure" at bounding box center [303, 155] width 41 height 15
drag, startPoint x: 308, startPoint y: 152, endPoint x: 291, endPoint y: 151, distance: 16.8
click at [293, 152] on td "Commercial Foreclosure" at bounding box center [303, 155] width 41 height 15
click at [291, 148] on td "Commercial Foreclosure" at bounding box center [303, 155] width 41 height 15
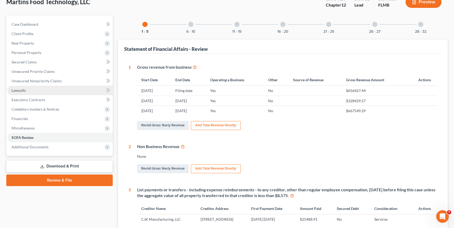
scroll to position [0, 0]
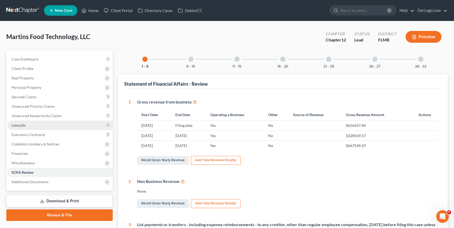
click at [26, 124] on link "Lawsuits" at bounding box center [59, 124] width 105 height 9
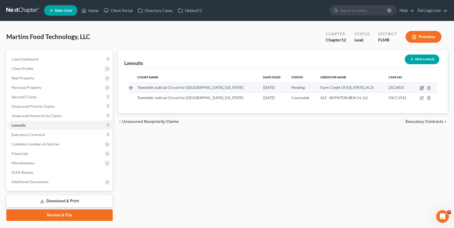
click at [420, 87] on icon "button" at bounding box center [421, 88] width 4 height 4
select select "0"
select select "1"
select select "9"
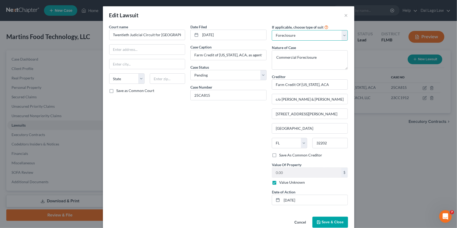
click at [308, 34] on select "Select Repossession Foreclosure Returns Other" at bounding box center [310, 35] width 76 height 10
select select "3"
click at [272, 30] on select "Select Repossession Foreclosure Returns Other" at bounding box center [310, 35] width 76 height 10
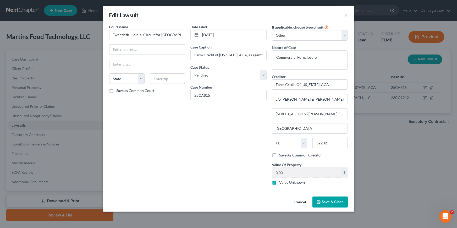
click at [288, 184] on label "Value Unknown" at bounding box center [292, 182] width 26 height 5
click at [285, 183] on input "Value Unknown" at bounding box center [282, 181] width 3 height 3
checkbox input "false"
click at [307, 172] on input "0.00" at bounding box center [306, 173] width 69 height 10
click at [301, 173] on input "0.00" at bounding box center [306, 173] width 69 height 10
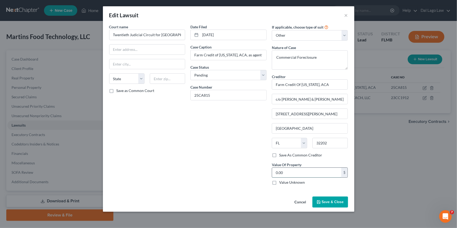
paste input "3,250,00"
type input "3,250,000.00"
click at [330, 199] on button "Save & Close" at bounding box center [330, 201] width 36 height 11
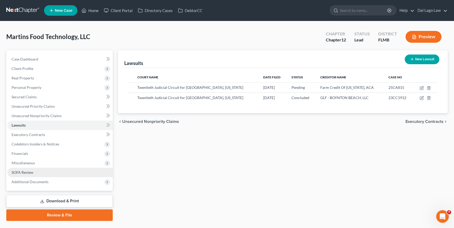
click at [47, 174] on link "SOFA Review" at bounding box center [59, 172] width 105 height 9
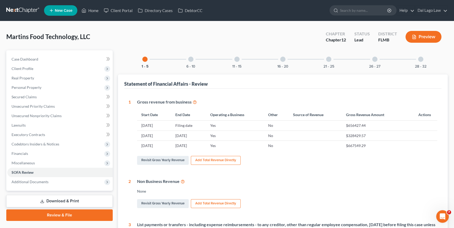
click at [234, 58] on div "11 - 15" at bounding box center [237, 59] width 18 height 18
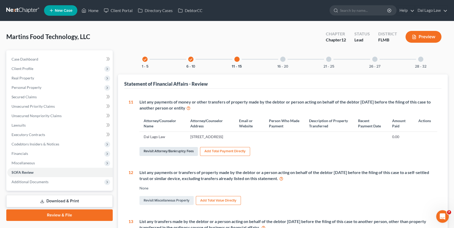
click at [175, 156] on link "Revisit Attorney/Bankruptcy Fees" at bounding box center [168, 151] width 58 height 9
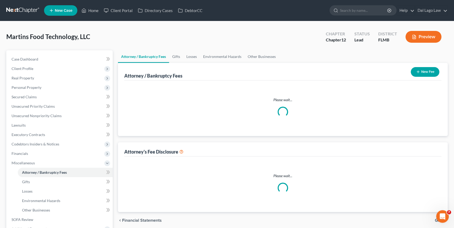
select select "0"
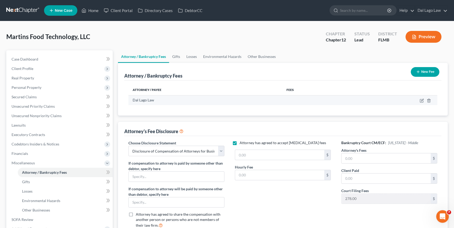
click at [419, 102] on td at bounding box center [392, 100] width 90 height 10
click at [421, 101] on icon "button" at bounding box center [421, 100] width 4 height 4
select select "9"
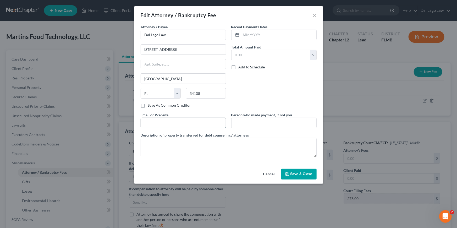
click at [199, 124] on input "text" at bounding box center [183, 123] width 85 height 10
type input "d"
type input "www.dallagolaw.com"
click at [174, 143] on textarea at bounding box center [229, 147] width 176 height 19
click at [302, 174] on span "Save & Close" at bounding box center [301, 174] width 22 height 4
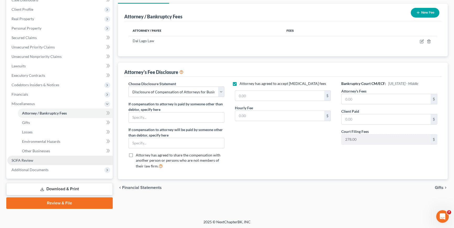
click at [29, 158] on span "SOFA Review" at bounding box center [23, 160] width 22 height 4
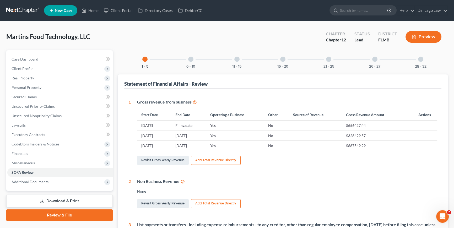
click at [372, 59] on div at bounding box center [374, 59] width 5 height 5
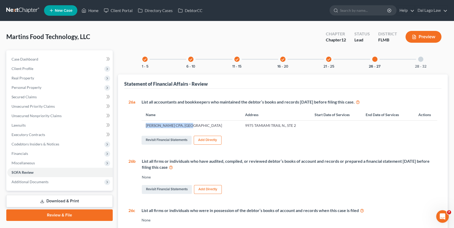
drag, startPoint x: 191, startPoint y: 125, endPoint x: 145, endPoint y: 122, distance: 45.4
click at [145, 122] on td "David M. Gruber CPA, PA" at bounding box center [190, 125] width 99 height 10
copy td "David M. Gruber CPA, PA"
click at [417, 58] on div "28 - 32" at bounding box center [420, 59] width 18 height 18
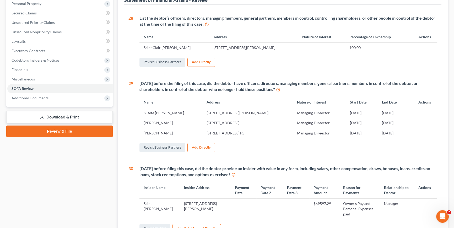
scroll to position [83, 0]
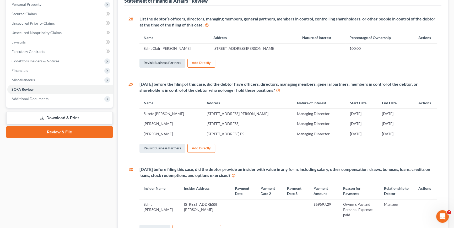
click at [161, 65] on link "Revisit Business Partners" at bounding box center [162, 63] width 46 height 9
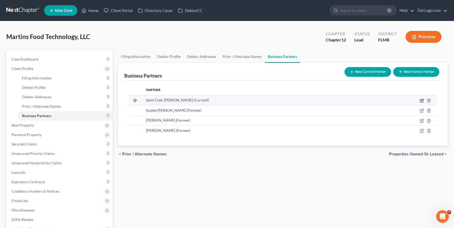
click at [420, 98] on icon "button" at bounding box center [421, 100] width 4 height 4
select select "9"
select select "3"
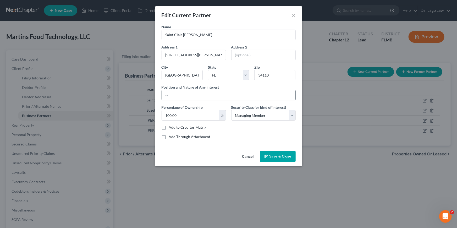
click at [180, 96] on input "text" at bounding box center [229, 95] width 134 height 10
type input "Managing Member"
type input "CE"
type input "Managing Director"
click at [286, 156] on span "Save & Close" at bounding box center [281, 156] width 22 height 4
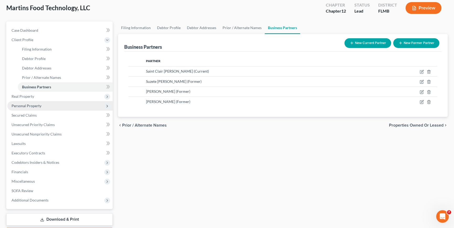
scroll to position [59, 0]
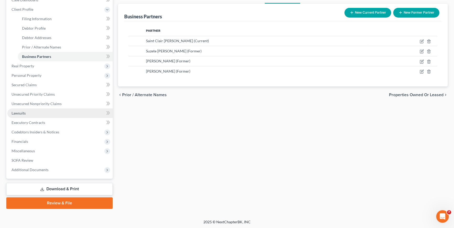
click at [31, 113] on link "Lawsuits" at bounding box center [59, 112] width 105 height 9
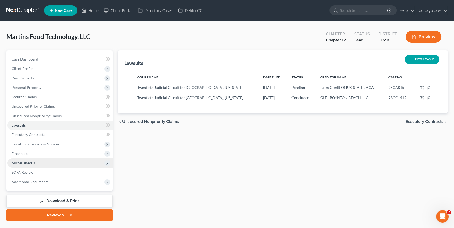
click at [31, 161] on span "Miscellaneous" at bounding box center [23, 163] width 23 height 4
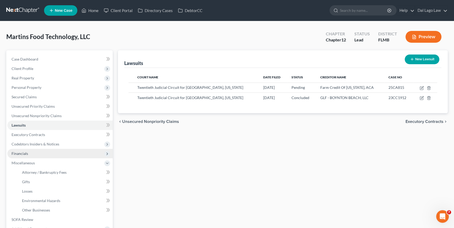
click at [31, 153] on span "Financials" at bounding box center [59, 153] width 105 height 9
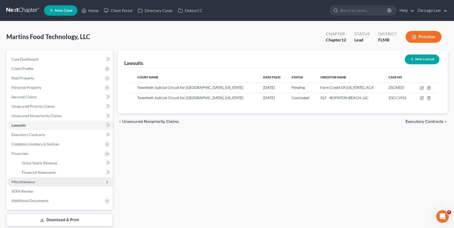
click at [27, 182] on span "Miscellaneous" at bounding box center [23, 181] width 23 height 4
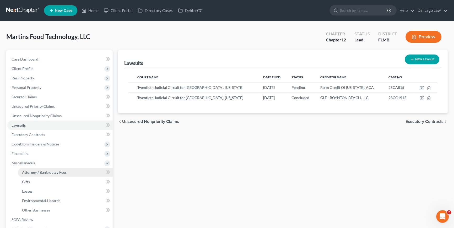
click at [39, 170] on span "Attorney / Bankruptcy Fees" at bounding box center [44, 172] width 45 height 4
select select "0"
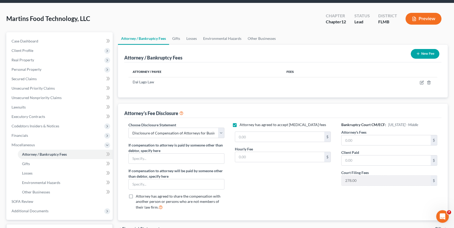
scroll to position [47, 0]
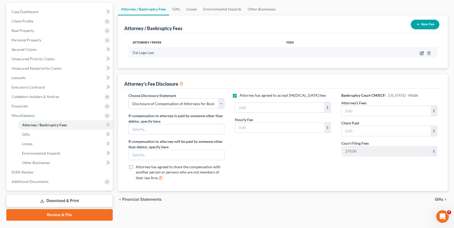
click at [420, 54] on icon "button" at bounding box center [421, 53] width 3 height 3
select select "9"
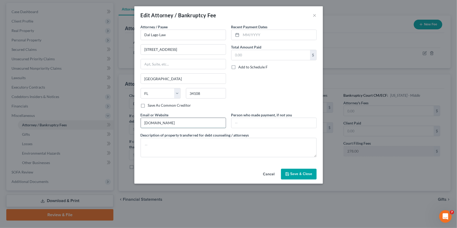
click at [201, 122] on input "www.dallagolaw.com" at bounding box center [183, 123] width 85 height 10
click at [301, 171] on button "Save & Close" at bounding box center [299, 174] width 36 height 11
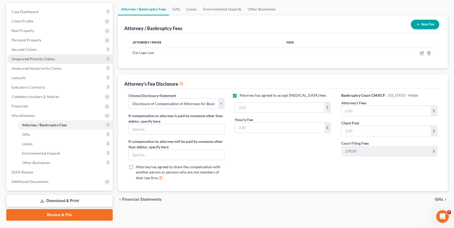
click at [36, 58] on span "Unsecured Priority Claims" at bounding box center [33, 59] width 43 height 4
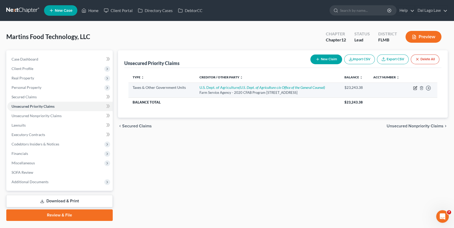
click at [414, 90] on icon "button" at bounding box center [415, 88] width 4 height 4
select select "0"
select select "9"
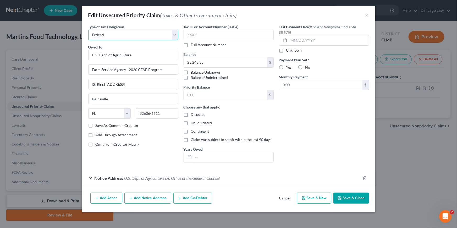
click at [159, 39] on select "Select Federal City State Franchise Tax Board Other" at bounding box center [133, 35] width 90 height 10
click at [111, 34] on select "Select Federal City State Franchise Tax Board Other" at bounding box center [133, 35] width 90 height 10
click at [304, 129] on div "Last Payment Date (If paid or transferred more than $8,575) Unknown Payment Pla…" at bounding box center [323, 95] width 95 height 142
click at [368, 16] on button "×" at bounding box center [367, 15] width 4 height 6
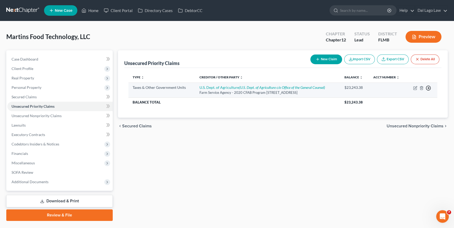
click at [428, 89] on polyline "button" at bounding box center [428, 88] width 1 height 2
click at [404, 105] on link "Move to F" at bounding box center [404, 100] width 44 height 9
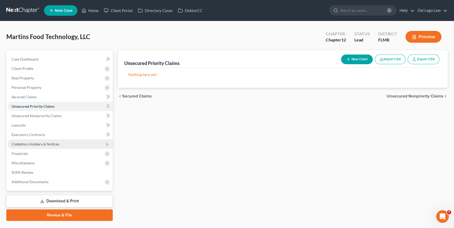
click at [37, 147] on span "Codebtors Insiders & Notices" at bounding box center [59, 143] width 105 height 9
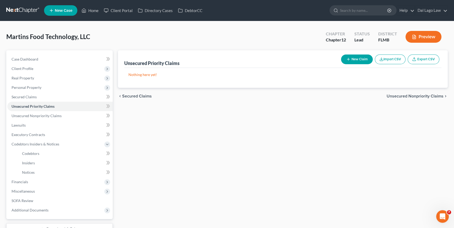
click at [144, 125] on div "Unsecured Priority Claims New Claim Import CSV Export CSV Nothing here yet! Pre…" at bounding box center [282, 149] width 335 height 199
click at [38, 104] on span "Unsecured Priority Claims" at bounding box center [33, 106] width 43 height 4
click at [38, 96] on link "Secured Claims" at bounding box center [59, 96] width 105 height 9
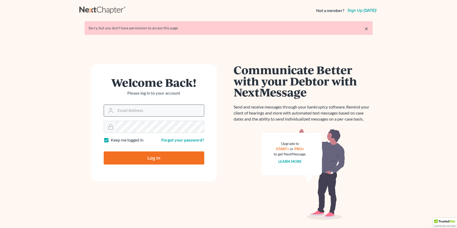
type input "[EMAIL_ADDRESS][DOMAIN_NAME]"
drag, startPoint x: 138, startPoint y: 106, endPoint x: 147, endPoint y: 113, distance: 11.5
click at [138, 106] on input "[EMAIL_ADDRESS][DOMAIN_NAME]" at bounding box center [160, 111] width 88 height 12
click at [136, 159] on input "Log In" at bounding box center [154, 157] width 101 height 13
type input "Thinking..."
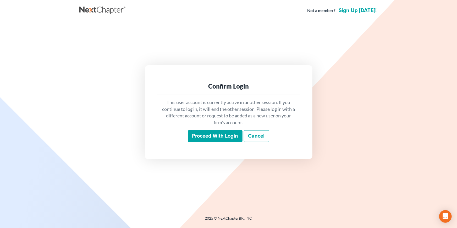
click at [207, 133] on input "Proceed with login" at bounding box center [215, 136] width 54 height 12
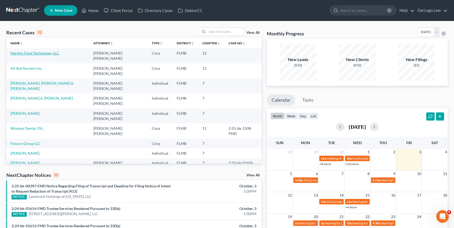
click at [30, 54] on link "Martins Food Technology, LLC" at bounding box center [34, 53] width 49 height 4
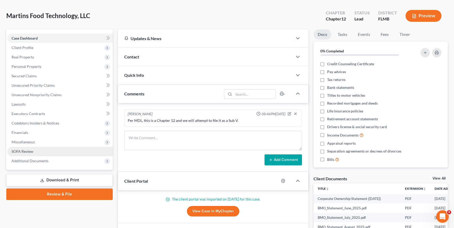
scroll to position [24, 0]
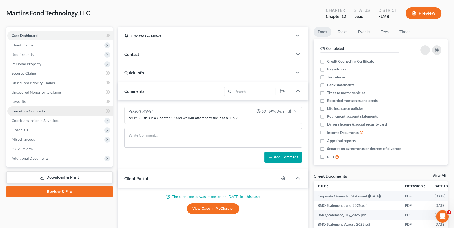
click at [29, 112] on link "Executory Contracts" at bounding box center [59, 110] width 105 height 9
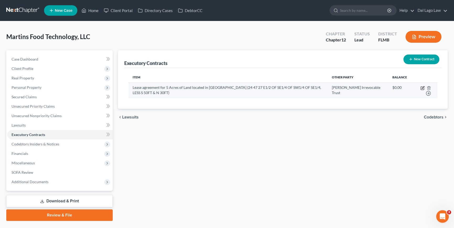
click at [420, 87] on icon "button" at bounding box center [421, 88] width 3 height 3
select select "2"
select select "9"
select select "0"
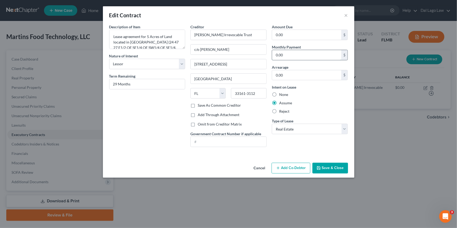
click at [305, 54] on input "0.00" at bounding box center [306, 55] width 69 height 10
click at [322, 169] on button "Save & Close" at bounding box center [330, 168] width 36 height 11
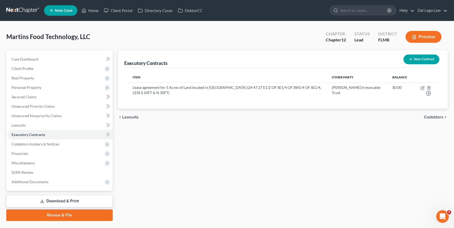
click at [52, 200] on link "Download & Print" at bounding box center [59, 201] width 106 height 12
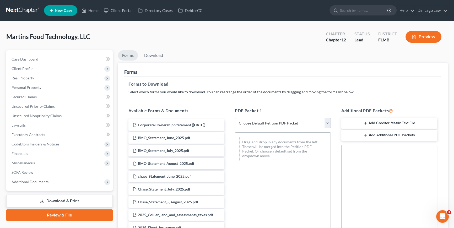
click at [271, 120] on select "Choose Default Petition PDF Packet Complete Bankruptcy Petition (all forms and …" at bounding box center [283, 123] width 96 height 10
select select "0"
click at [235, 118] on select "Choose Default Petition PDF Packet Complete Bankruptcy Petition (all forms and …" at bounding box center [283, 123] width 96 height 10
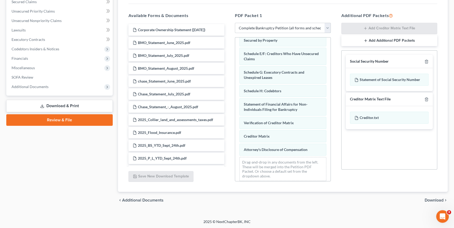
scroll to position [72, 0]
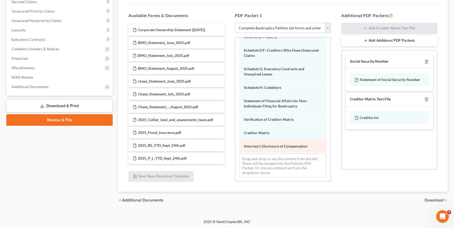
click at [235, 143] on div "Voluntary Petition for Non-Individuals Filing for Bankruptcy Summary of Assets …" at bounding box center [282, 74] width 95 height 216
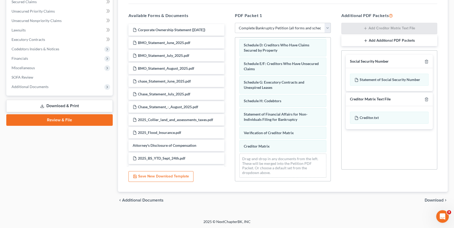
click at [431, 199] on span "Download" at bounding box center [433, 200] width 19 height 4
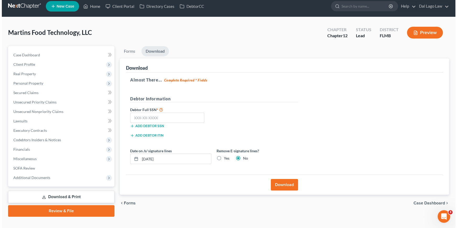
scroll to position [0, 0]
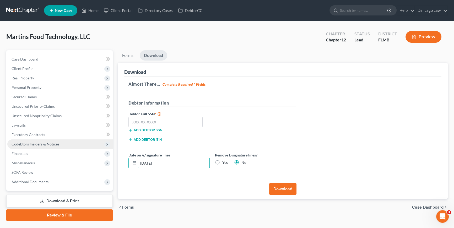
drag, startPoint x: 167, startPoint y: 160, endPoint x: 16, endPoint y: 147, distance: 151.4
click at [21, 151] on div "Petition Navigation Case Dashboard Payments Invoices Payments Payments Credit R…" at bounding box center [227, 135] width 446 height 171
click at [281, 186] on button "Download" at bounding box center [282, 189] width 27 height 12
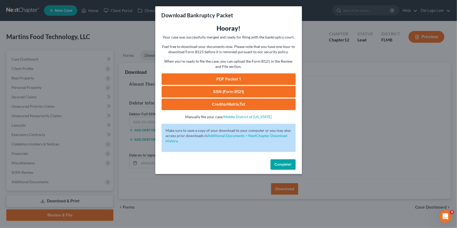
click at [245, 82] on link "PDF Packet 1" at bounding box center [229, 79] width 134 height 12
